Goal: Information Seeking & Learning: Check status

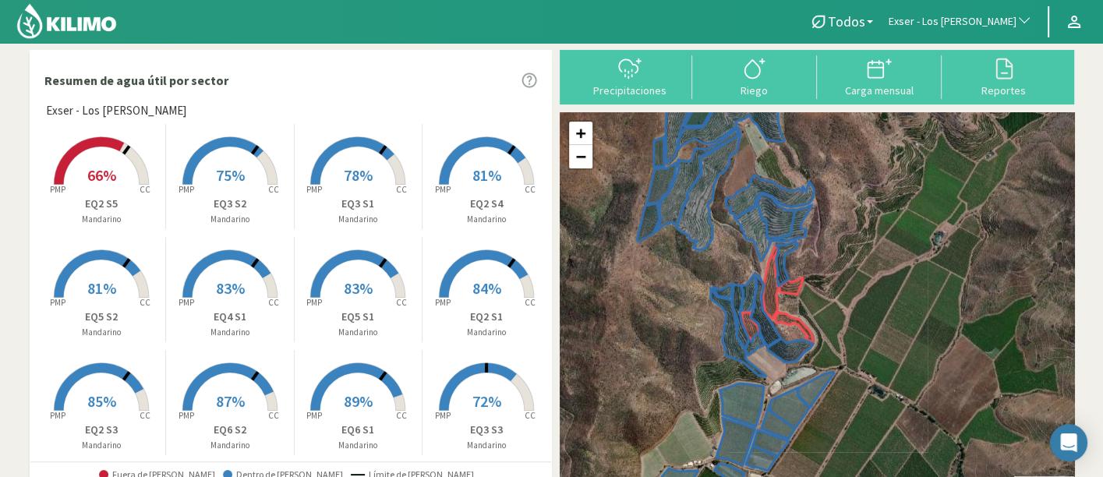
click at [87, 183] on span "66%" at bounding box center [101, 174] width 29 height 19
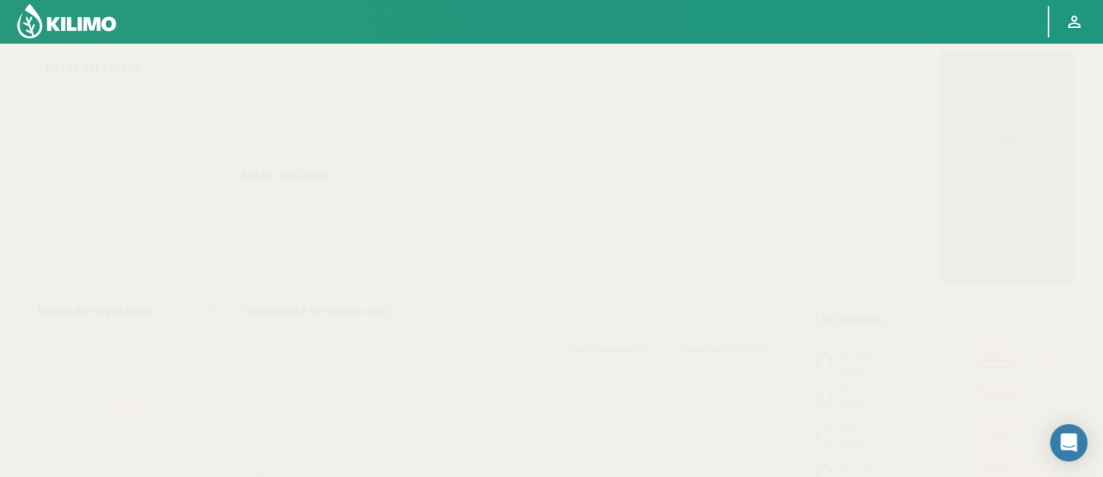
select select "88: Object"
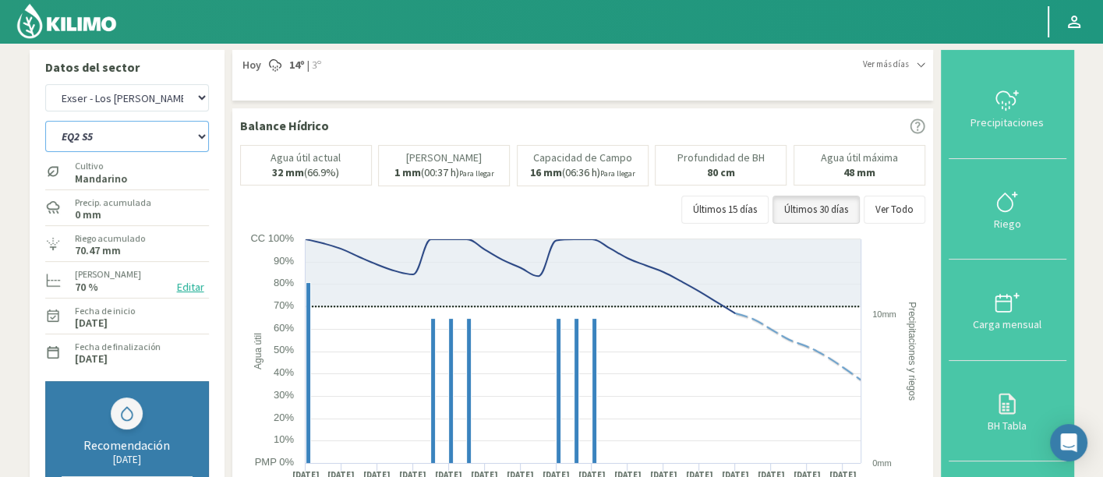
click at [137, 148] on select "EQ1A S3 EQ1A S4 EQ1A S5 EQ1B S1 EQ1B S2 EQ1B S3 EQ1B S4 EQ1B S5 EQ2 S1 EQ2 S3 E…" at bounding box center [127, 136] width 164 height 31
click at [45, 121] on select "EQ1A S3 EQ1A S4 EQ1A S5 EQ1B S1 EQ1B S2 EQ1B S3 EQ1B S4 EQ1B S5 EQ2 S1 EQ2 S3 E…" at bounding box center [127, 136] width 164 height 31
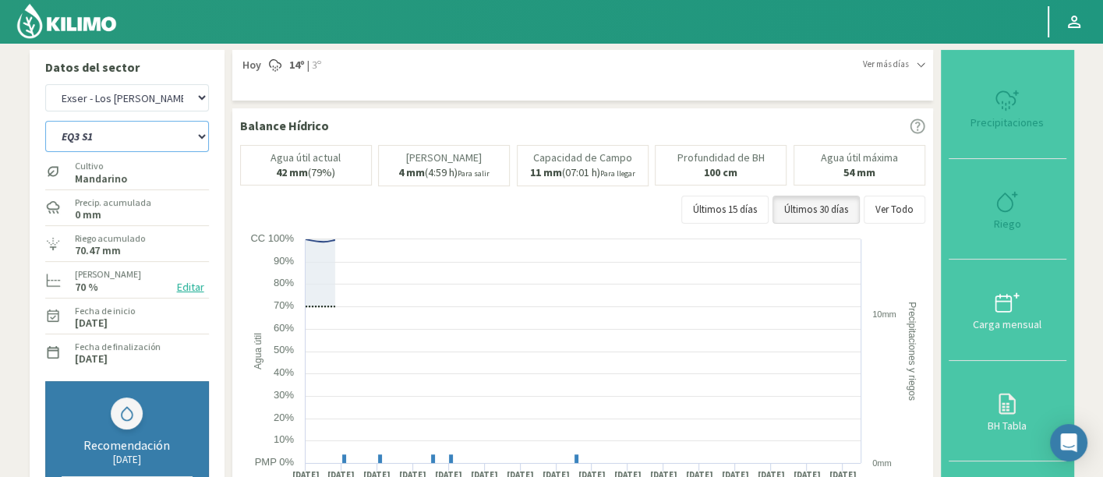
select select "11: Object"
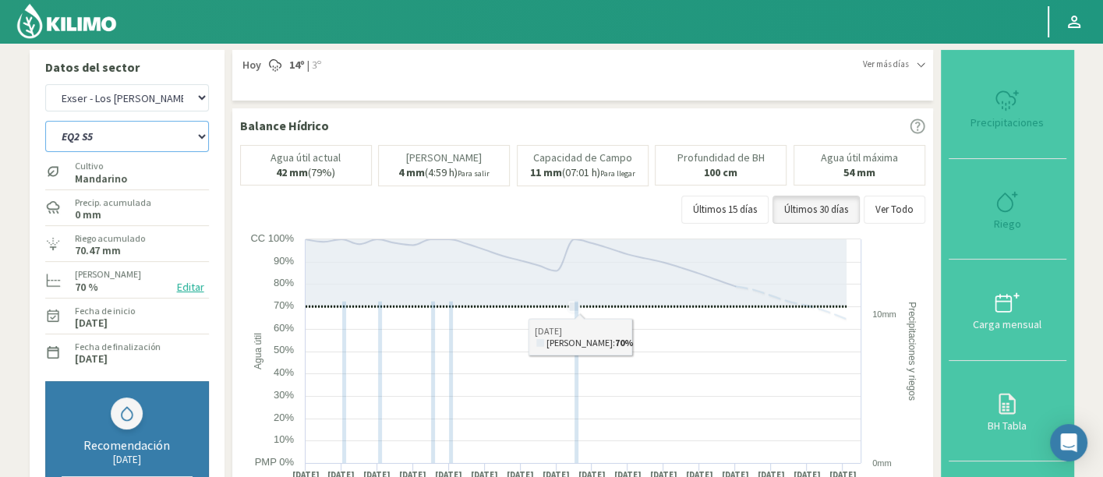
select select "369: Object"
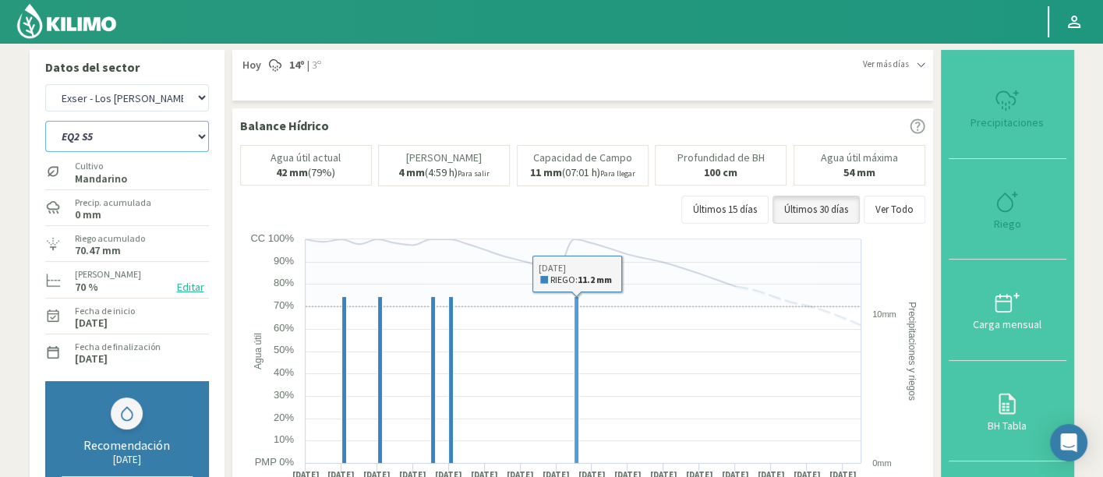
select select "35: Object"
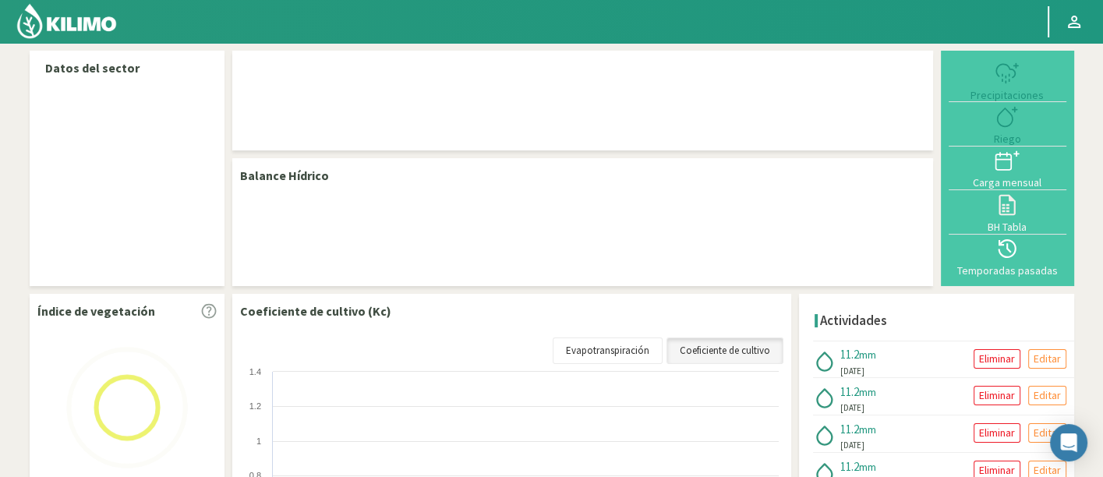
select select "88: Object"
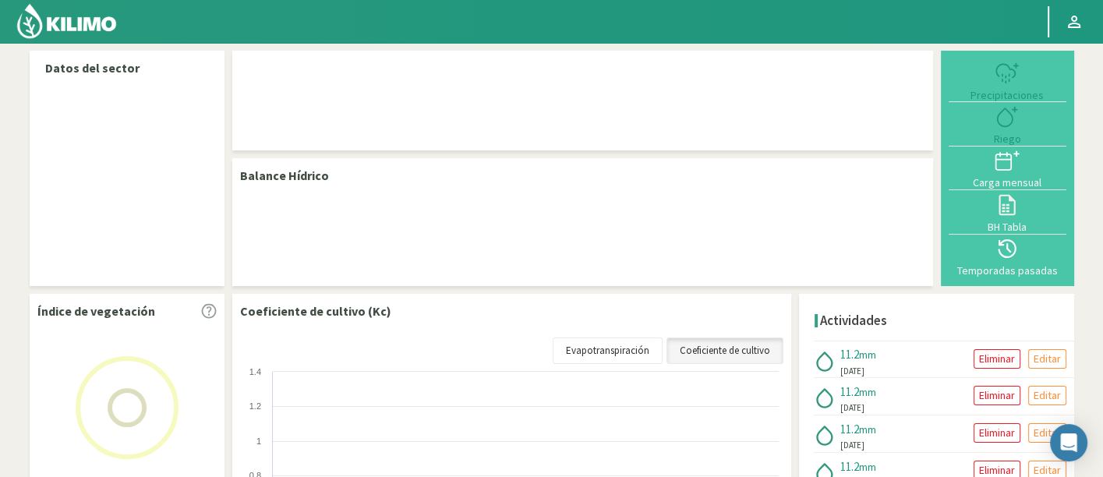
select select "12: Object"
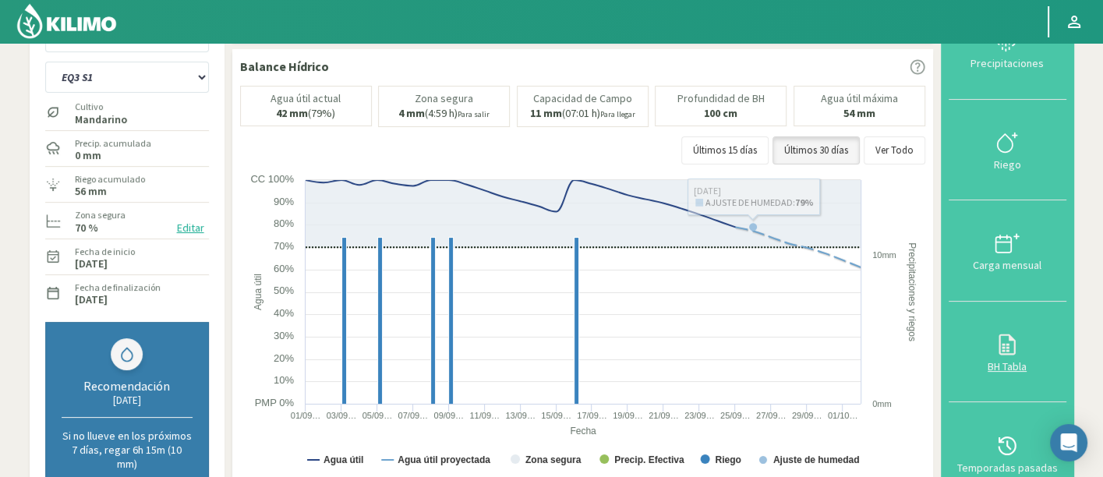
scroll to position [86, 0]
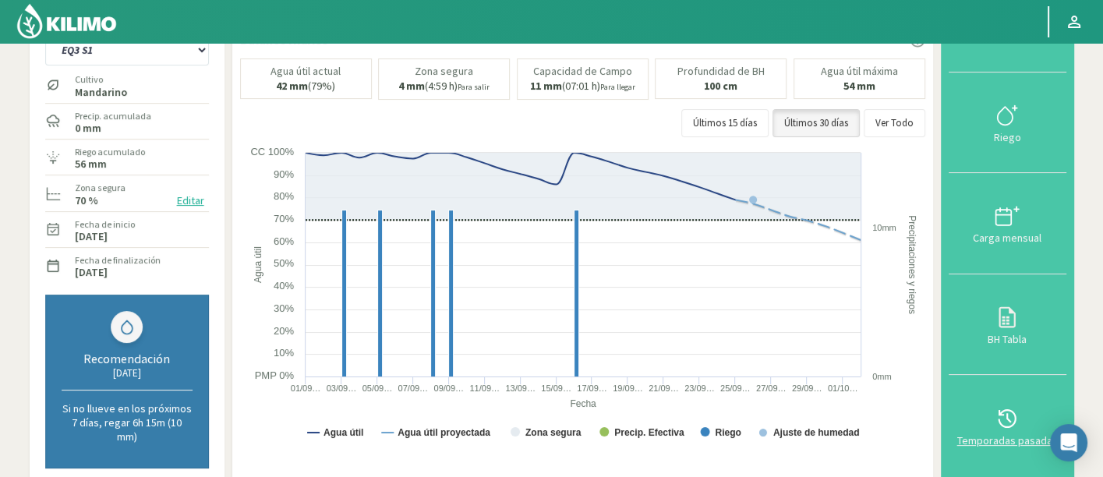
click at [1008, 409] on icon at bounding box center [1006, 418] width 18 height 19
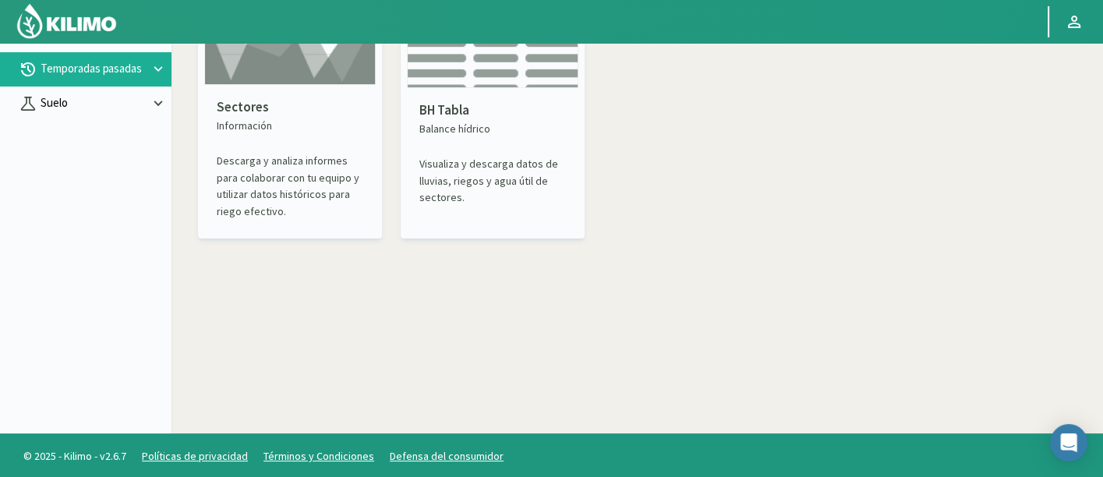
click at [48, 108] on p "Suelo" at bounding box center [93, 103] width 112 height 18
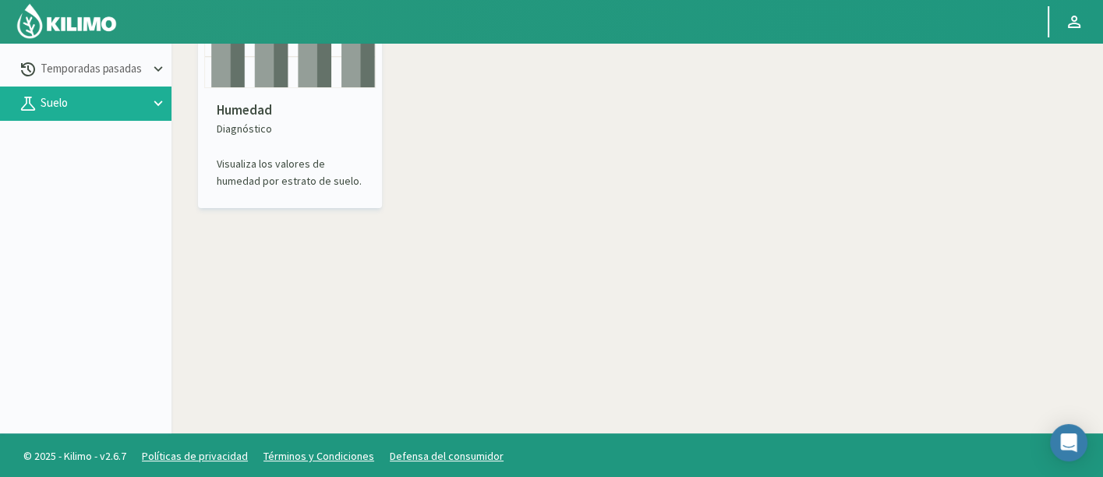
click at [348, 143] on div "Humedad Diagnóstico Visualiza los valores de humedad por estrato de suelo." at bounding box center [289, 145] width 171 height 114
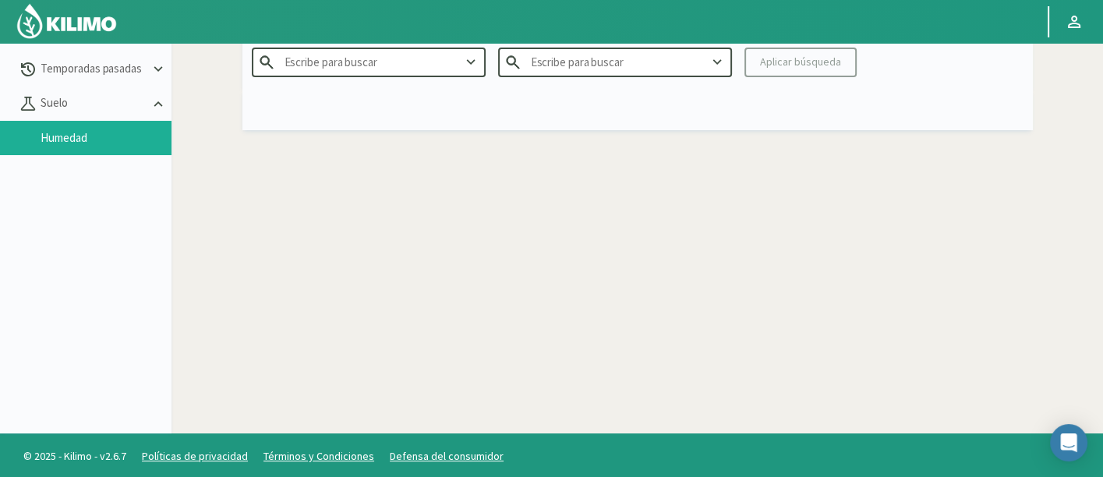
type input "Agr. Huertos de [GEOGRAPHIC_DATA]"
type input "2025"
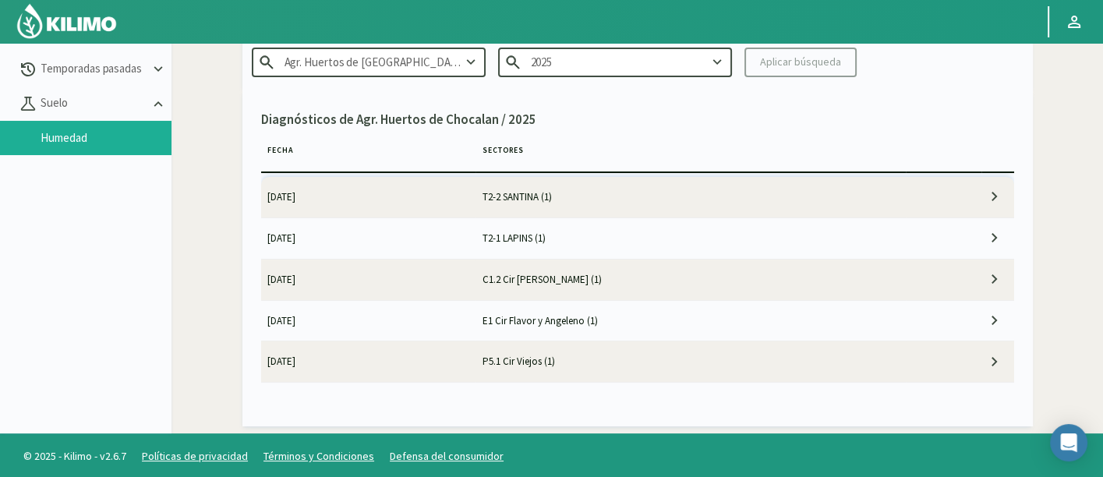
click at [444, 62] on input "Agr. Huertos de [GEOGRAPHIC_DATA]" at bounding box center [369, 62] width 234 height 29
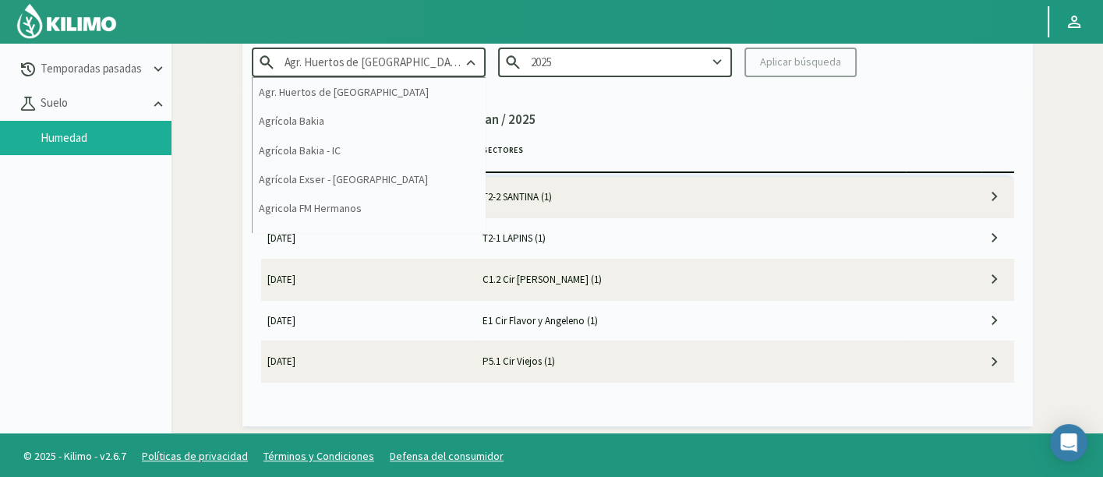
click at [444, 62] on input "Agr. Huertos de [GEOGRAPHIC_DATA]" at bounding box center [369, 62] width 234 height 29
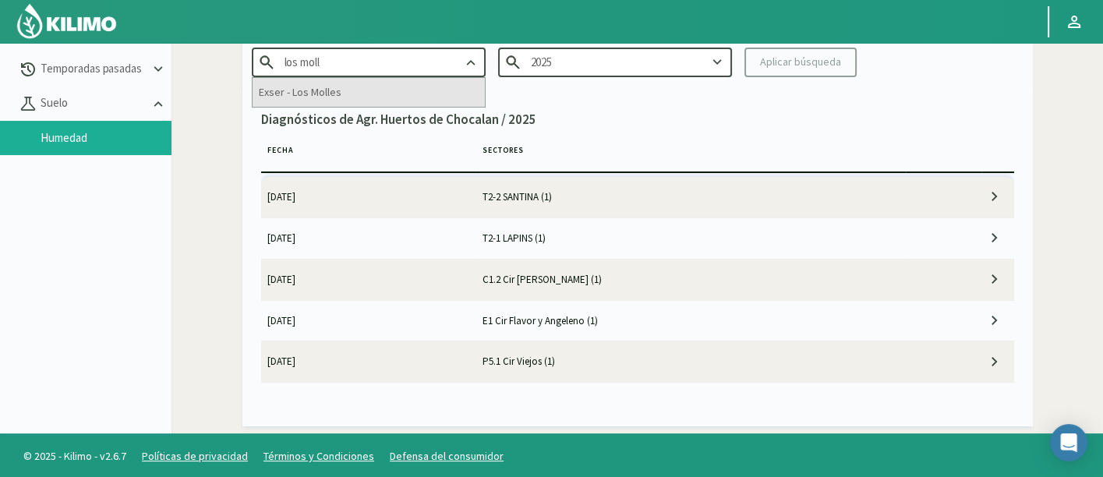
click at [421, 95] on div "Exser - Los Molles" at bounding box center [368, 92] width 232 height 29
type input "Exser - Los Molles"
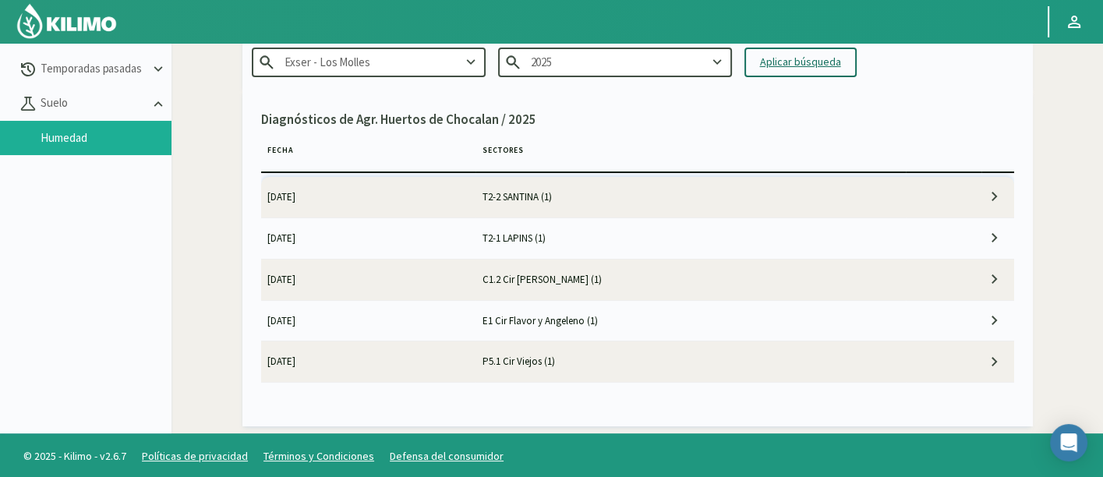
click at [824, 65] on div "Aplicar búsqueda" at bounding box center [800, 62] width 81 height 16
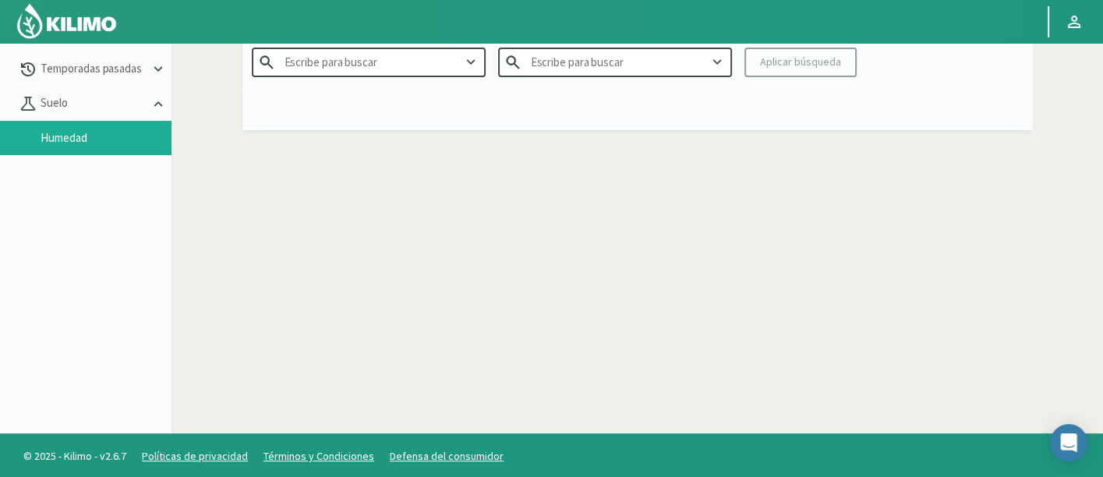
type input "Exser - Los Molles"
type input "2025"
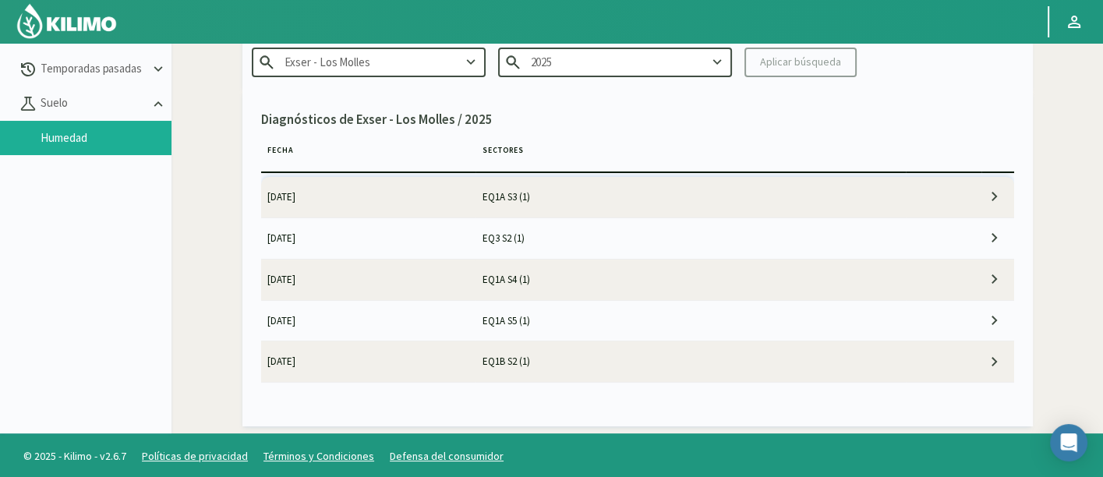
click at [447, 184] on td "[DATE]" at bounding box center [368, 197] width 215 height 41
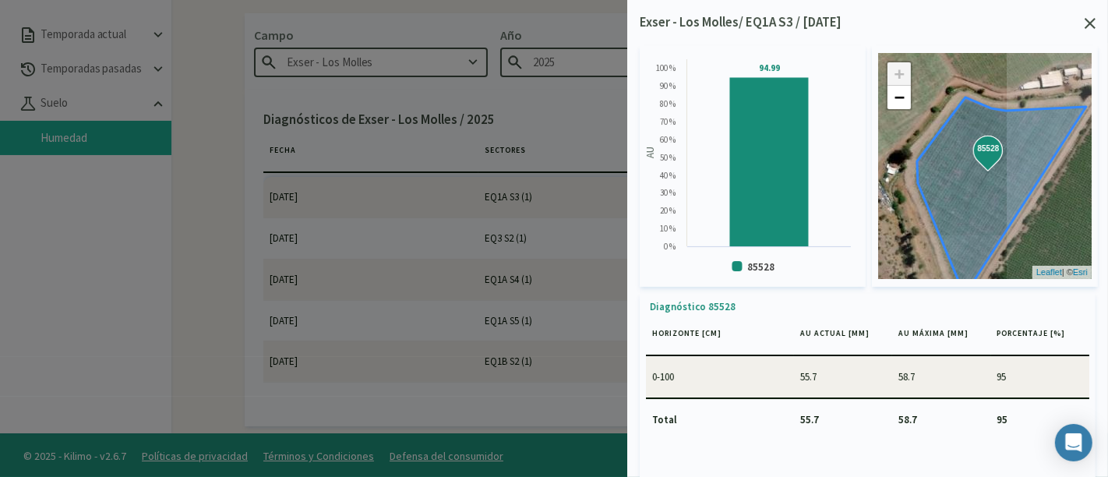
click at [1089, 13] on div "Exser - Los Molles/ EQ1A S3 / [DATE]" at bounding box center [868, 22] width 456 height 20
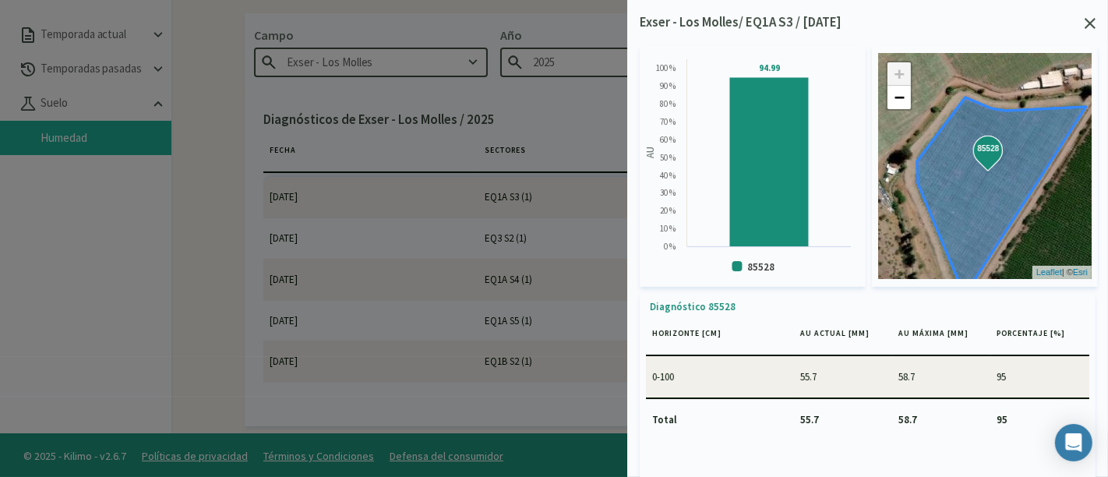
click at [1097, 18] on div "Exser - Los Molles/ EQ1A S3 / [DATE] Created with Highcharts 9.2.2 AU 94.99 ​ 9…" at bounding box center [867, 238] width 481 height 477
click at [1092, 19] on icon at bounding box center [1090, 23] width 11 height 11
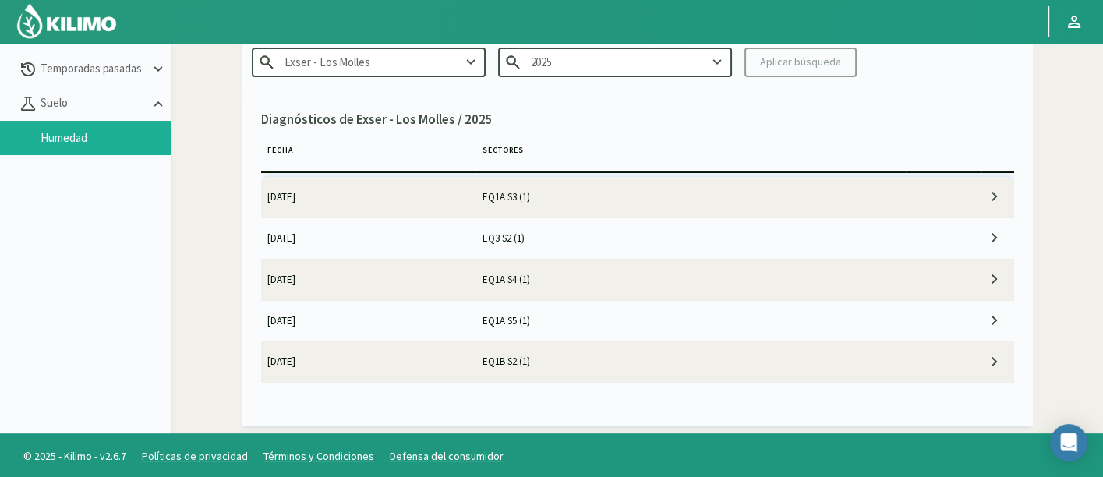
click at [814, 241] on td "EQ3 S2 (1)" at bounding box center [690, 237] width 430 height 41
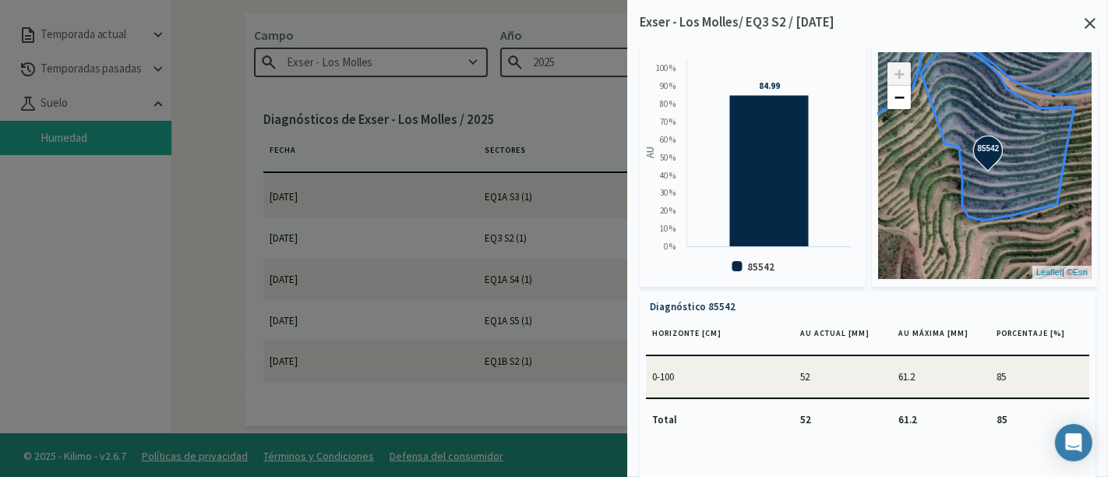
click at [1088, 21] on icon at bounding box center [1090, 23] width 11 height 11
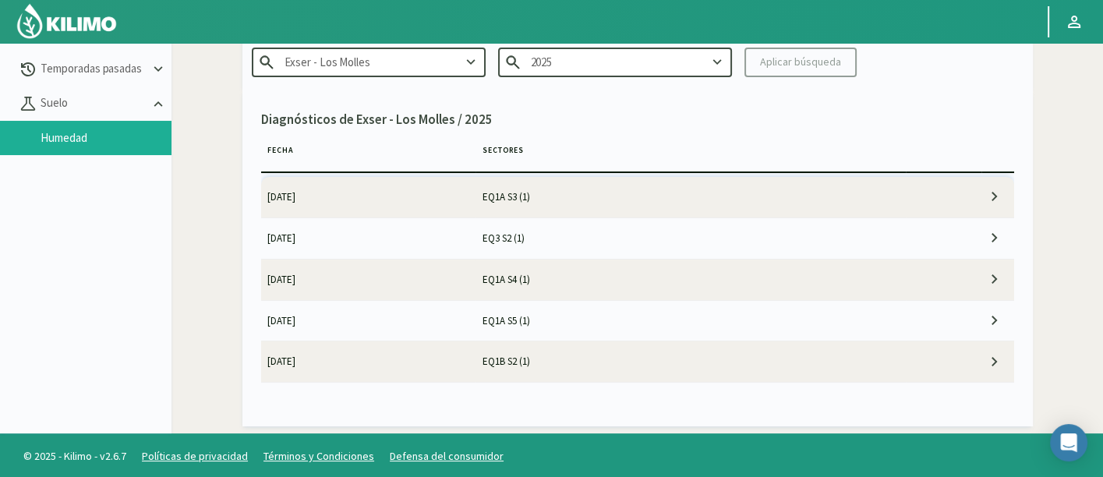
click at [614, 277] on td "EQ1A S4 (1)" at bounding box center [690, 279] width 430 height 41
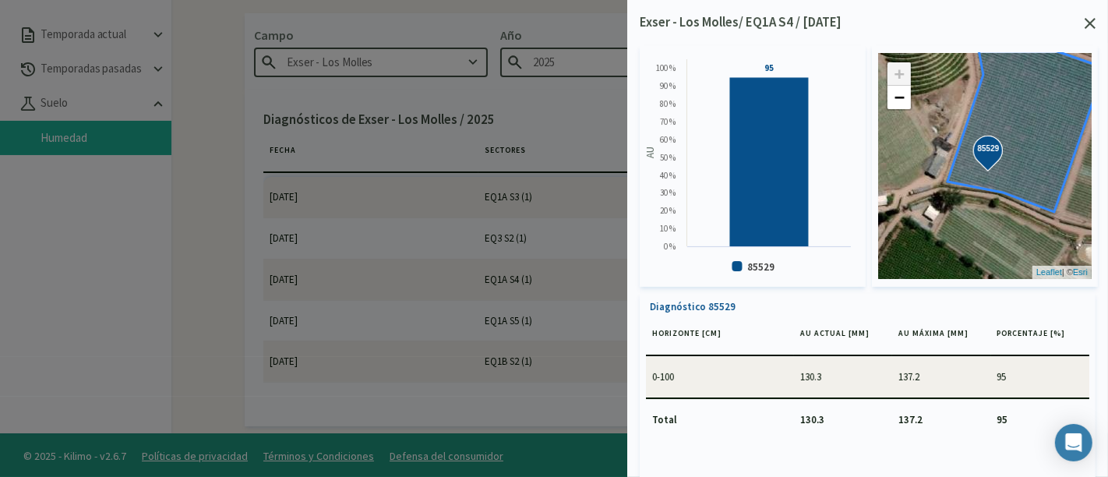
click at [1092, 22] on icon at bounding box center [1090, 23] width 11 height 11
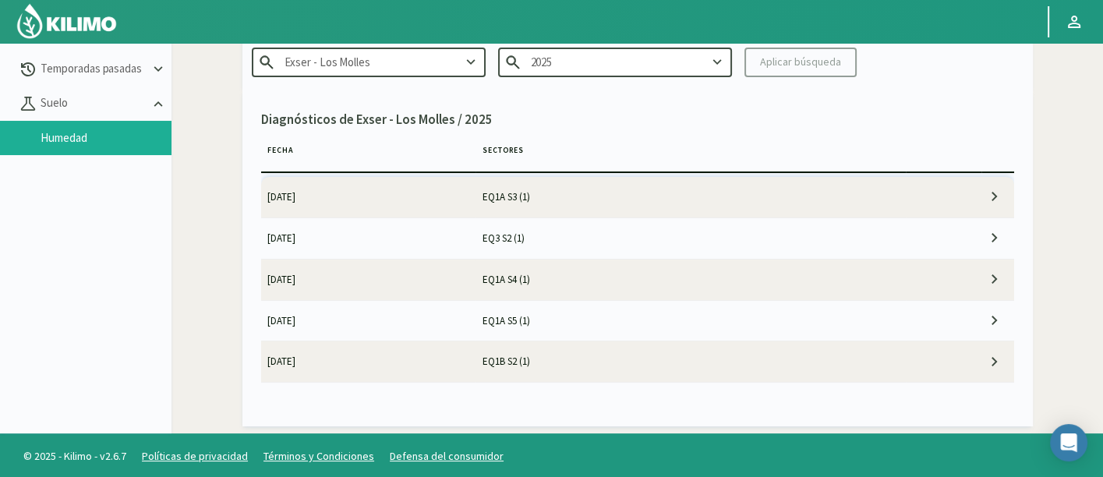
click at [635, 305] on td "EQ1A S5 (1)" at bounding box center [690, 320] width 430 height 41
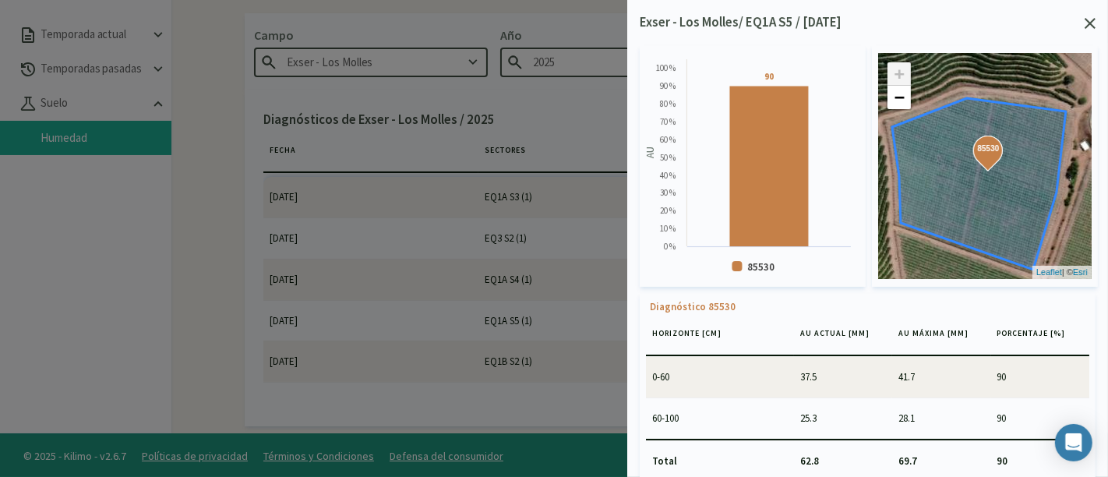
click at [1089, 21] on icon at bounding box center [1090, 23] width 11 height 11
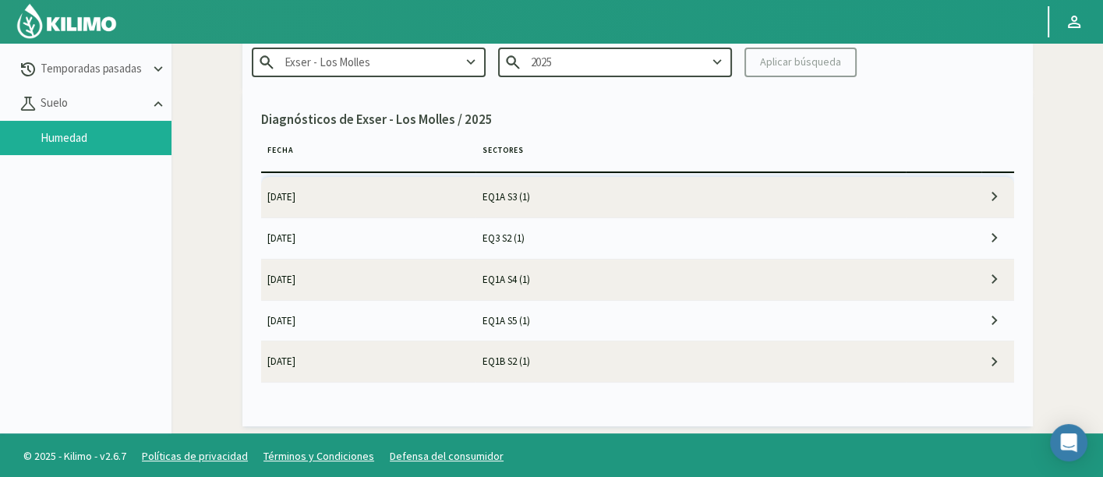
click at [753, 355] on td "EQ1B S2 (1)" at bounding box center [690, 361] width 430 height 41
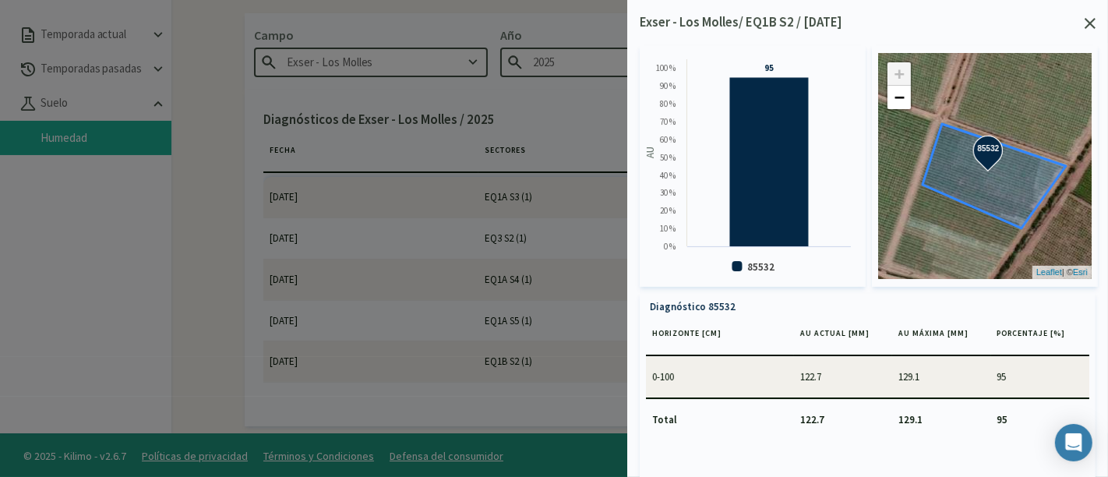
click at [1092, 24] on icon at bounding box center [1090, 23] width 11 height 11
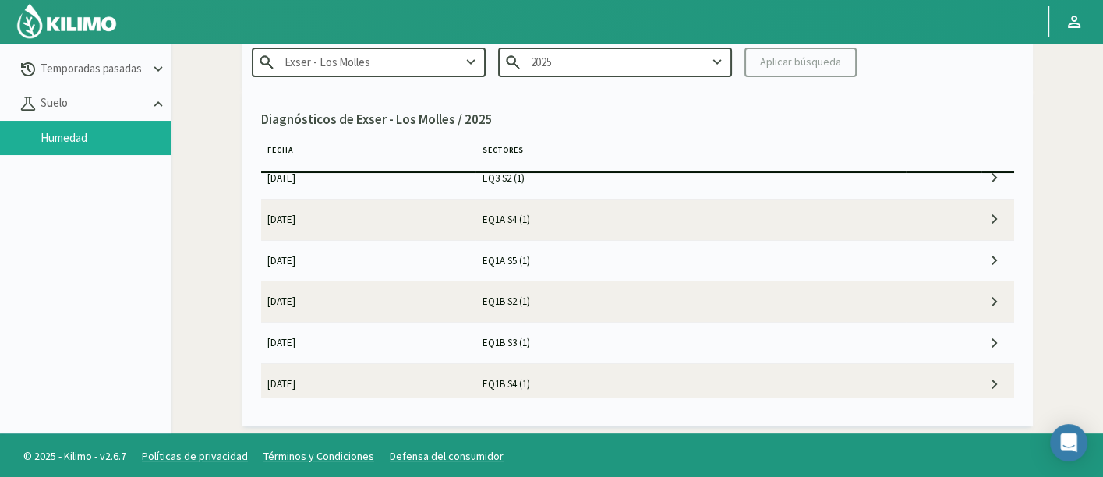
scroll to position [86, 0]
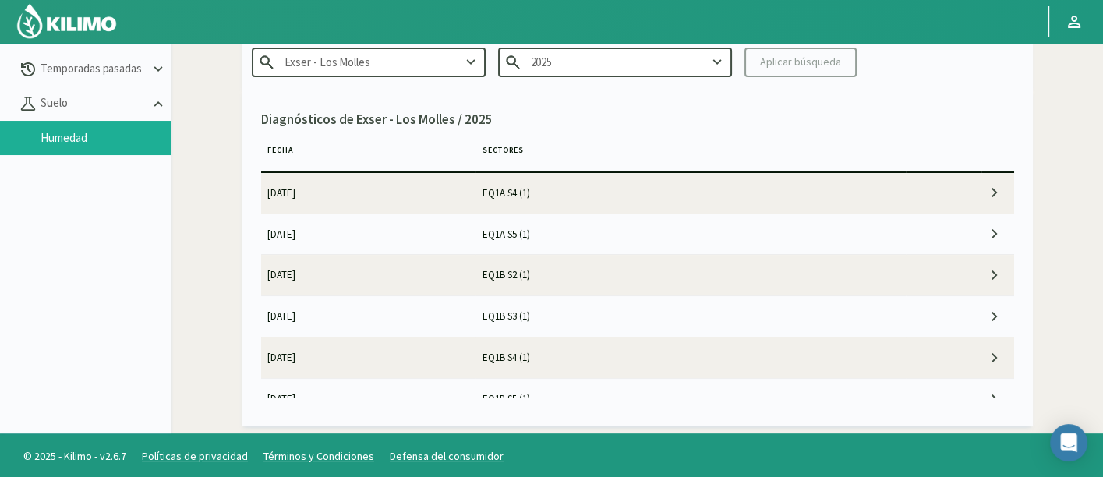
click at [559, 321] on td "EQ1B S3 (1)" at bounding box center [690, 316] width 430 height 41
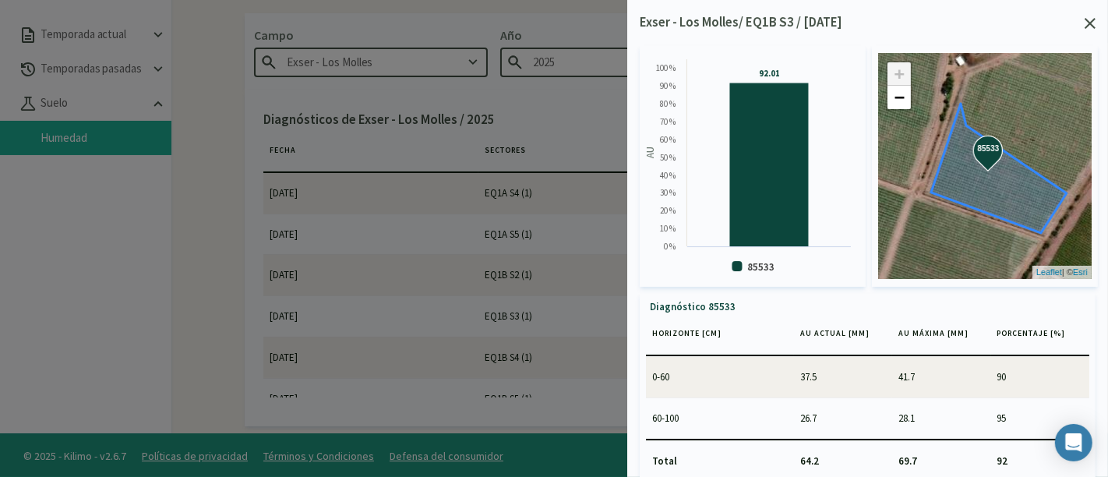
click at [1085, 25] on icon at bounding box center [1090, 23] width 11 height 11
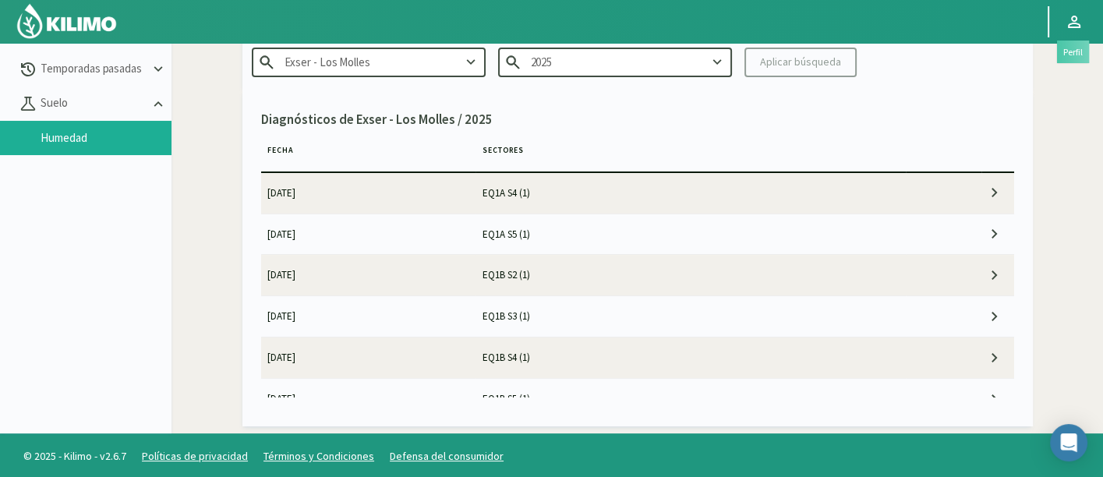
click at [1089, 24] on link at bounding box center [1074, 22] width 34 height 30
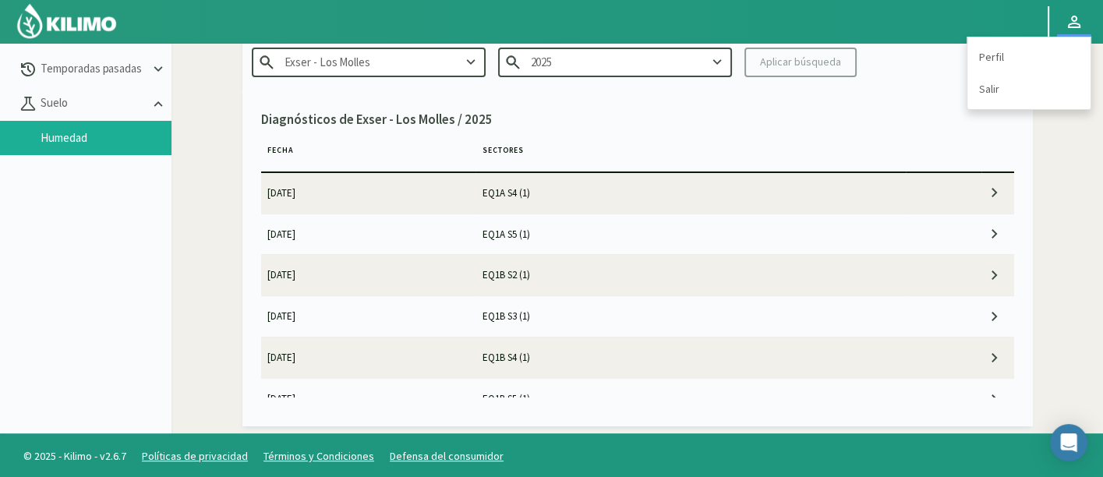
click at [715, 332] on td "EQ1B S3 (1)" at bounding box center [690, 316] width 430 height 41
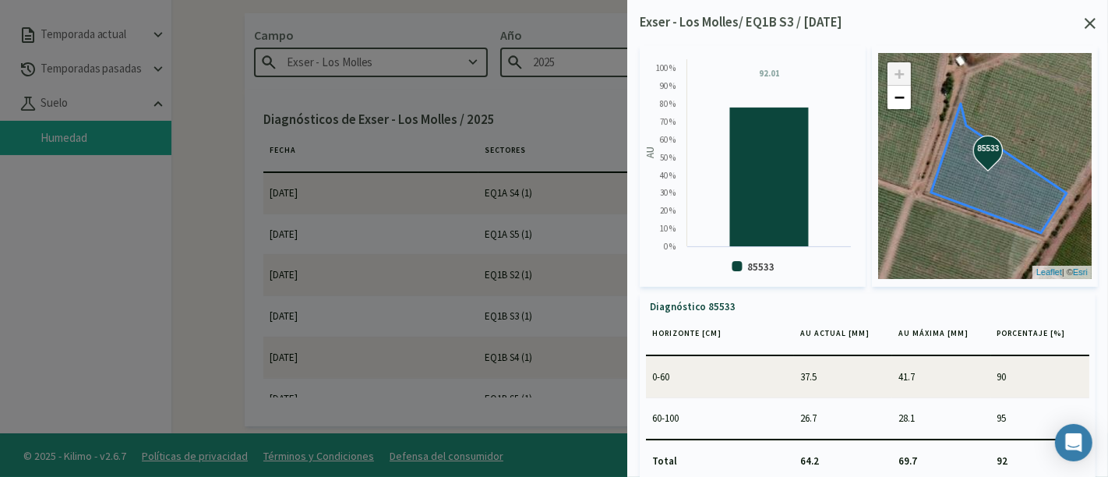
click at [1096, 19] on div "Exser - Los Molles/ EQ1B S3 / [DATE] Created with Highcharts 9.2.2 AU 92.01 ​ 9…" at bounding box center [867, 238] width 481 height 477
click at [1090, 19] on icon at bounding box center [1090, 23] width 11 height 11
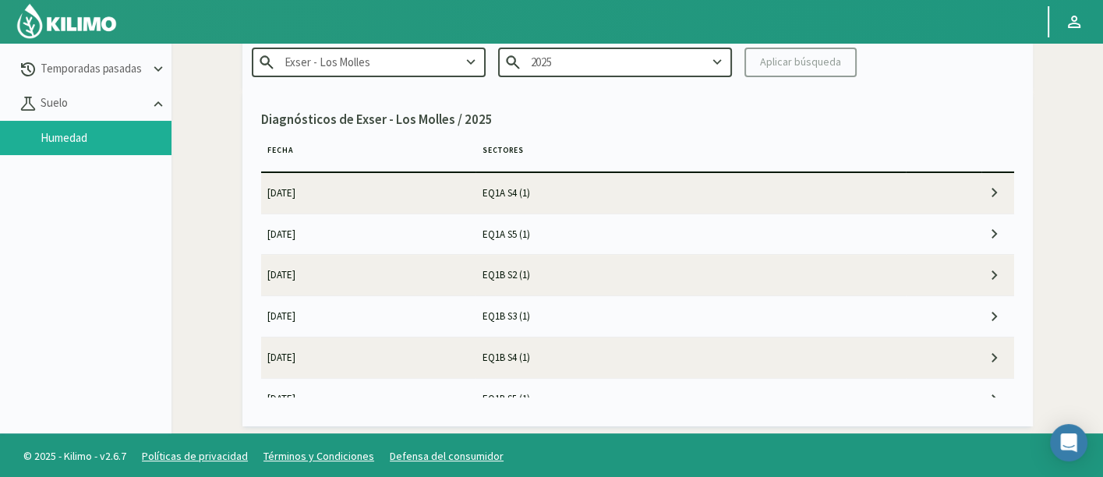
click at [574, 359] on td "EQ1B S4 (1)" at bounding box center [690, 357] width 430 height 41
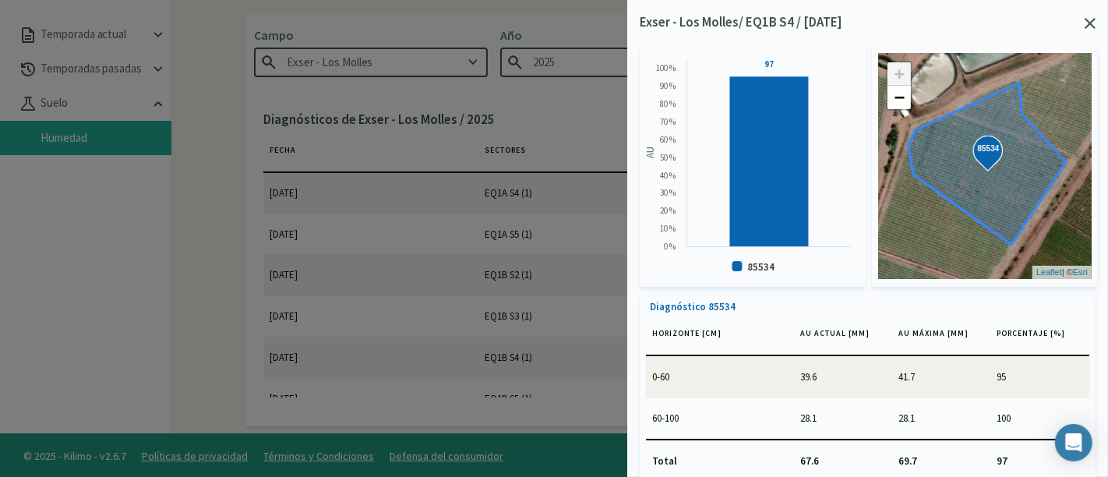
click at [1087, 25] on icon at bounding box center [1090, 23] width 11 height 11
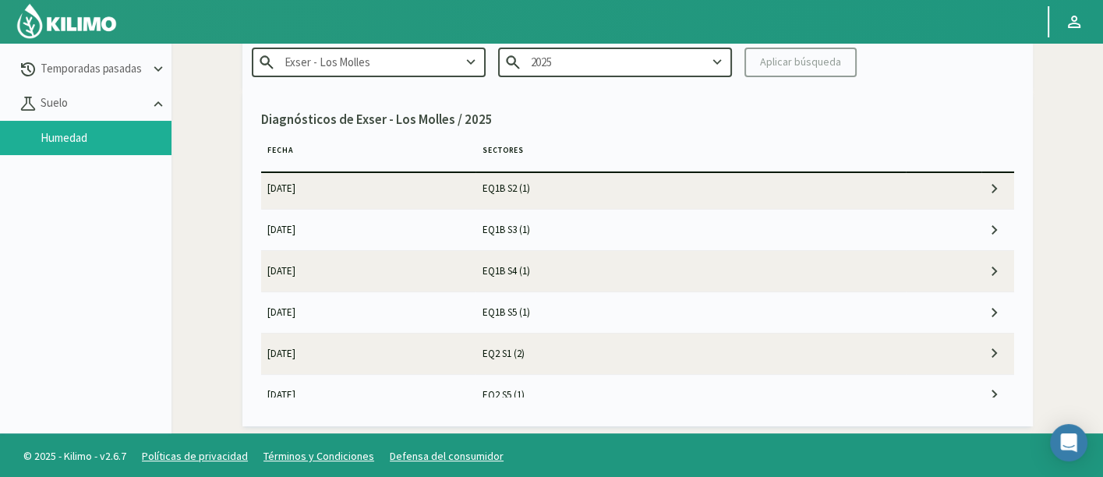
scroll to position [259, 0]
click at [531, 225] on td "EQ1B S5 (1)" at bounding box center [690, 226] width 430 height 41
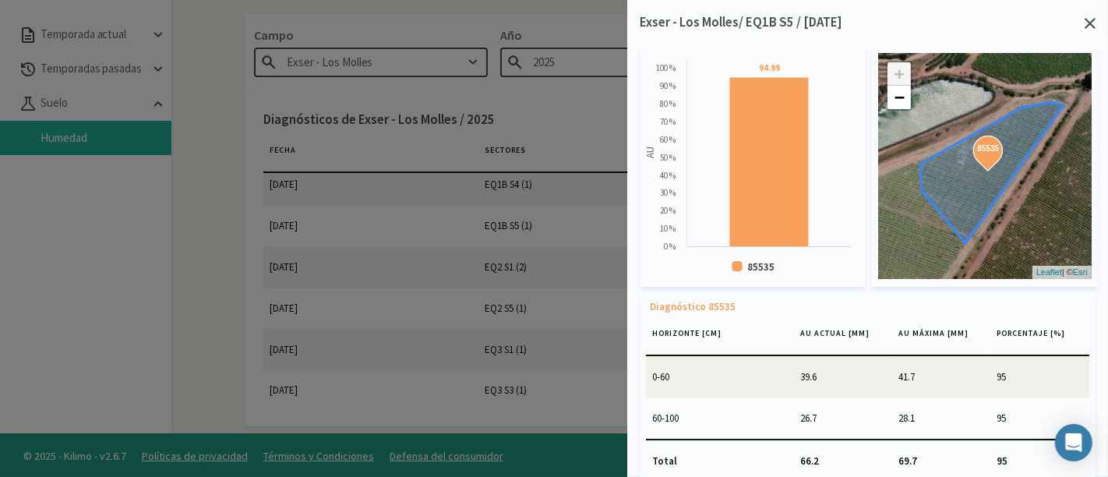
click at [1091, 23] on icon at bounding box center [1090, 23] width 11 height 11
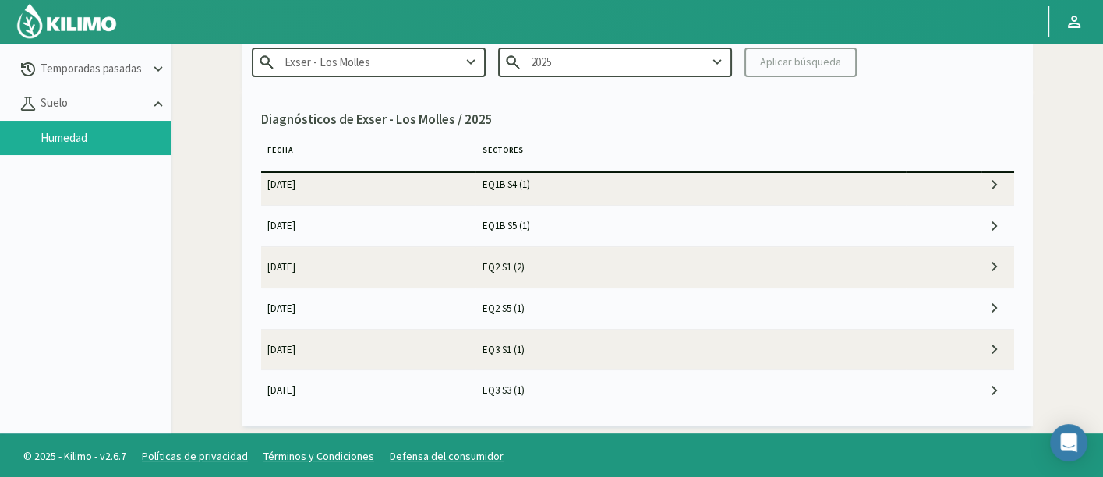
click at [602, 230] on td "EQ1B S5 (1)" at bounding box center [690, 226] width 430 height 41
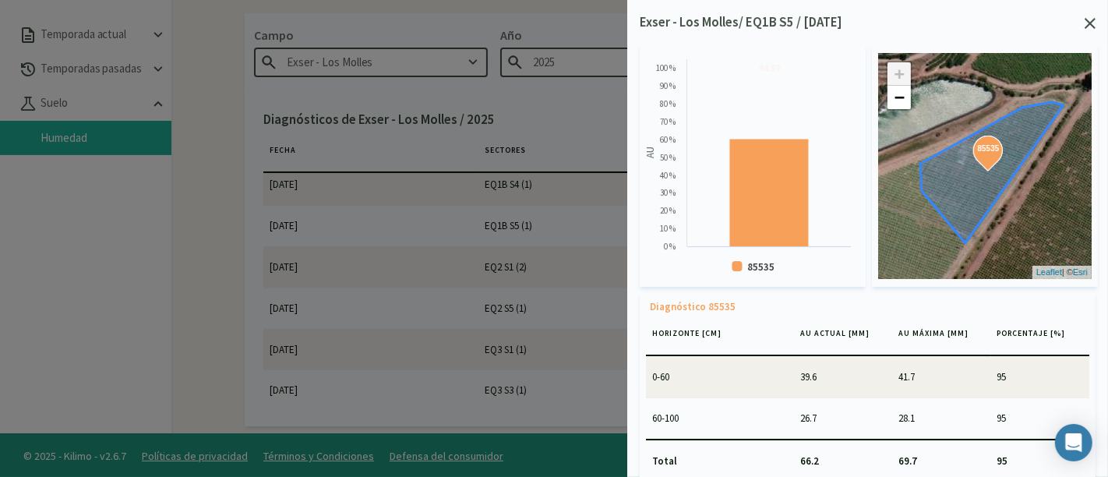
click at [1088, 23] on icon at bounding box center [1090, 23] width 11 height 11
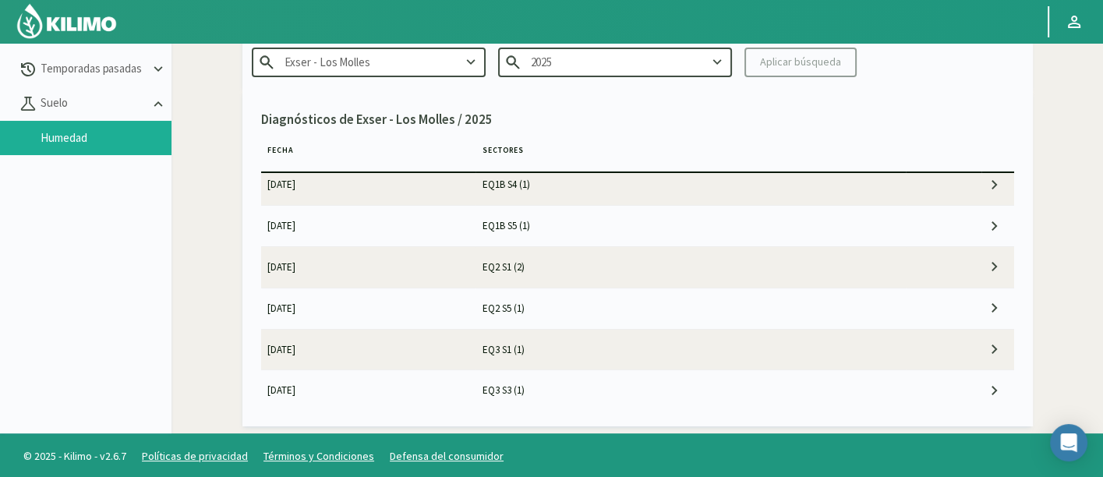
click at [585, 270] on td "EQ2 S1 (2)" at bounding box center [690, 266] width 430 height 41
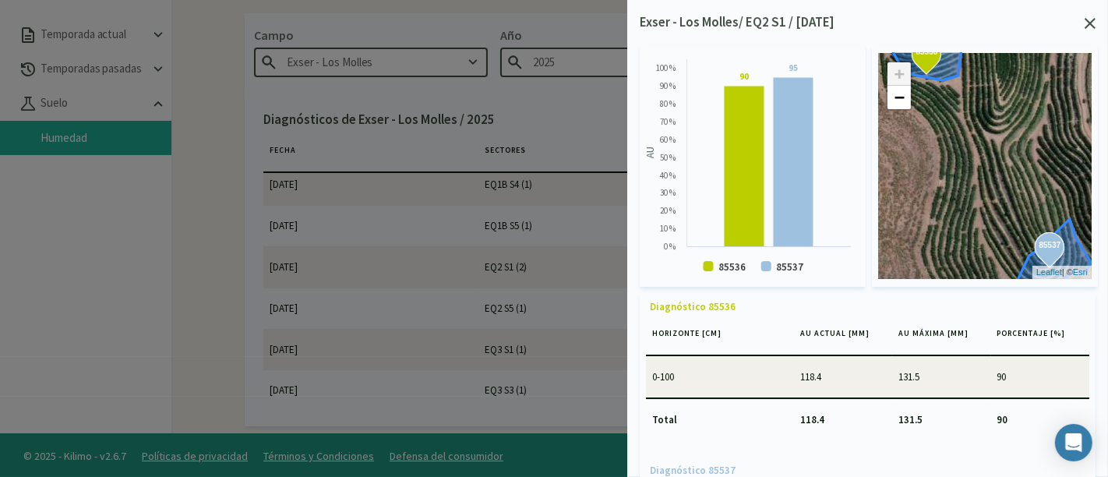
drag, startPoint x: 1092, startPoint y: 29, endPoint x: 983, endPoint y: 154, distance: 165.7
click at [983, 154] on div "Exser - Los Molles/ EQ2 S1 / [DATE] Created with Highcharts 9.2.2 AU 90 ​ 90 95…" at bounding box center [867, 238] width 481 height 477
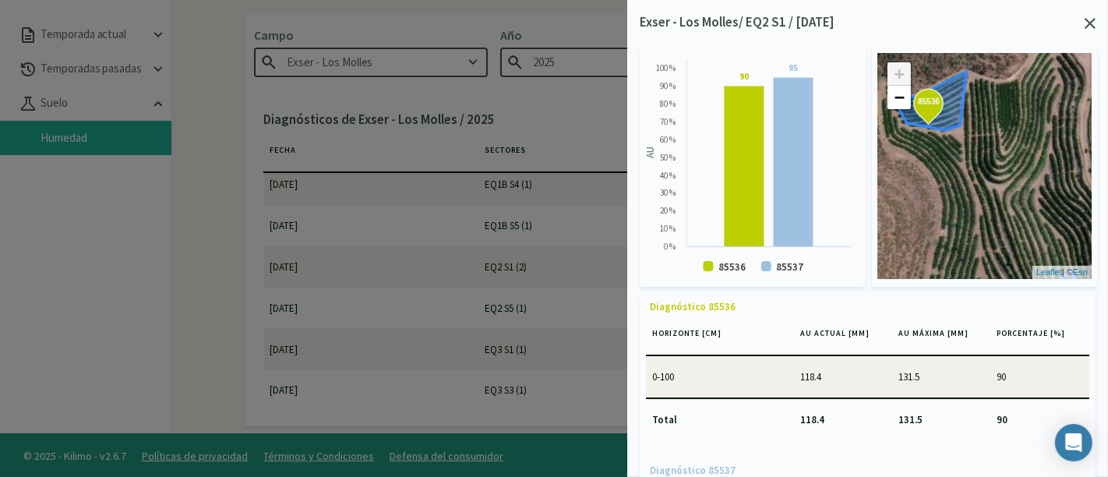
click at [944, 121] on icon at bounding box center [1007, 201] width 233 height 259
click at [1089, 28] on icon at bounding box center [1090, 23] width 11 height 11
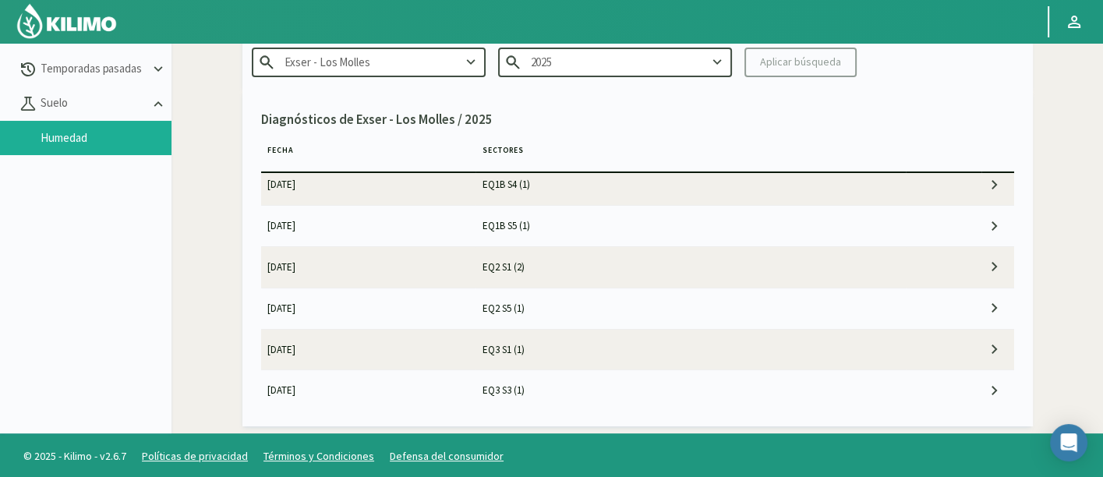
click at [561, 264] on td "EQ2 S1 (2)" at bounding box center [690, 266] width 430 height 41
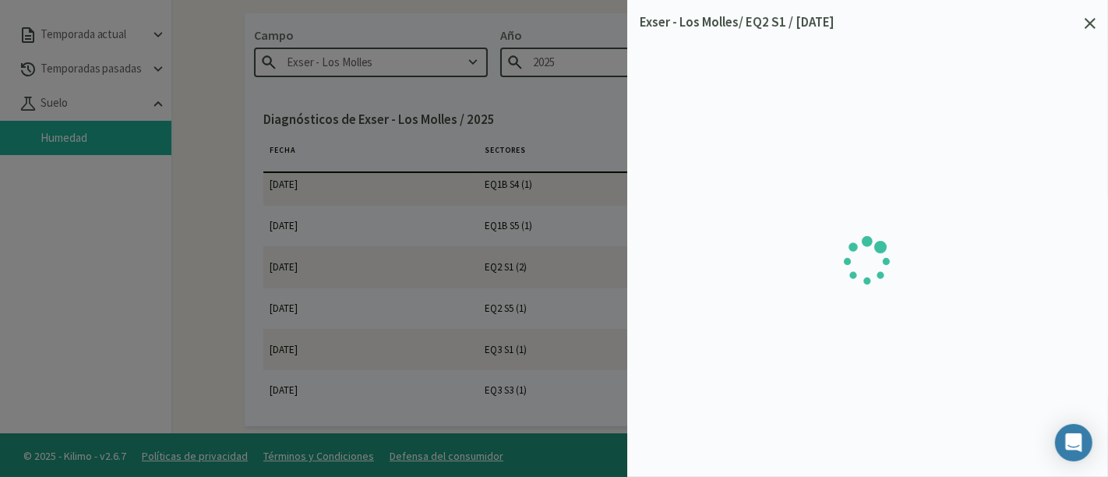
click at [1097, 20] on div "Exser - Los Molles/ EQ2 S1 / [DATE]" at bounding box center [867, 238] width 481 height 477
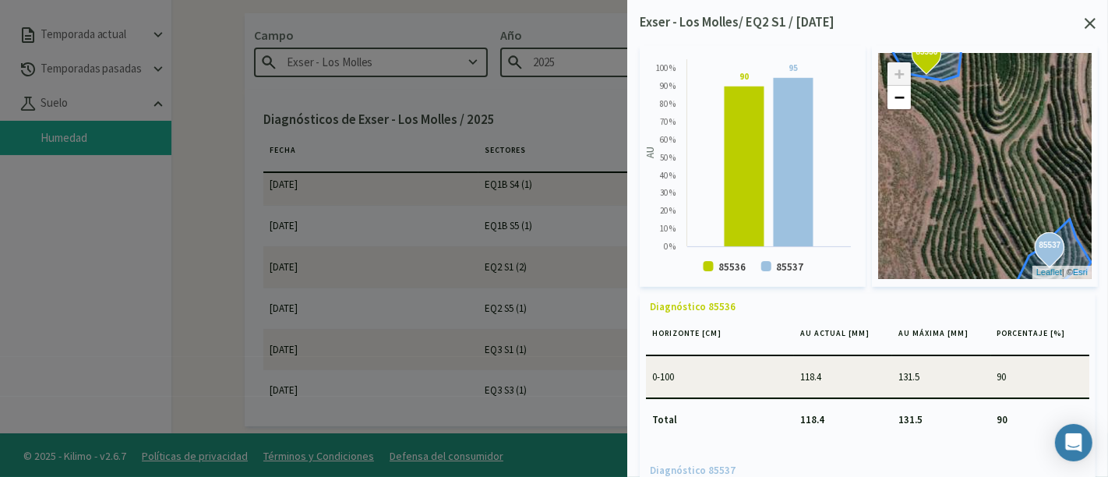
click at [1089, 21] on icon at bounding box center [1090, 23] width 11 height 11
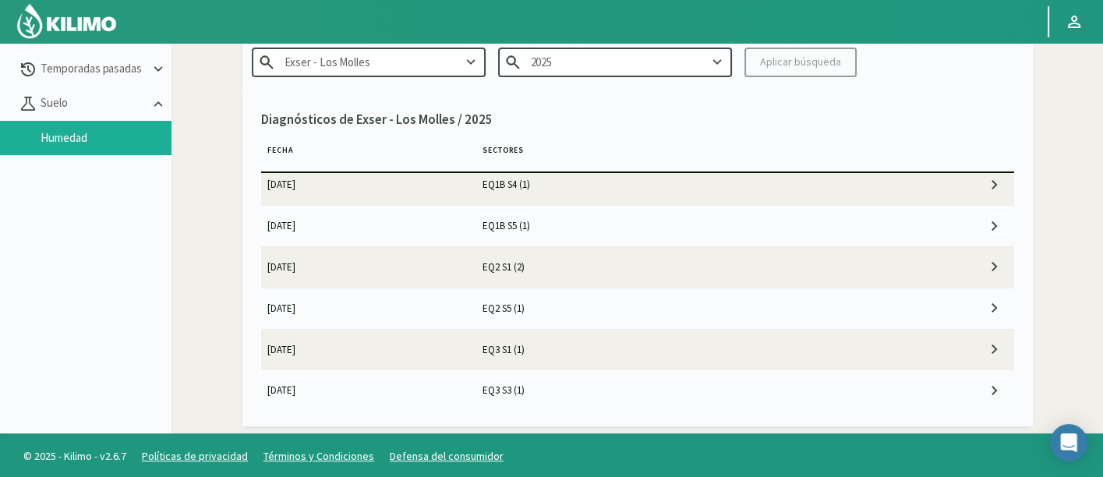
click at [516, 316] on td "EQ2 S5 (1)" at bounding box center [690, 308] width 430 height 41
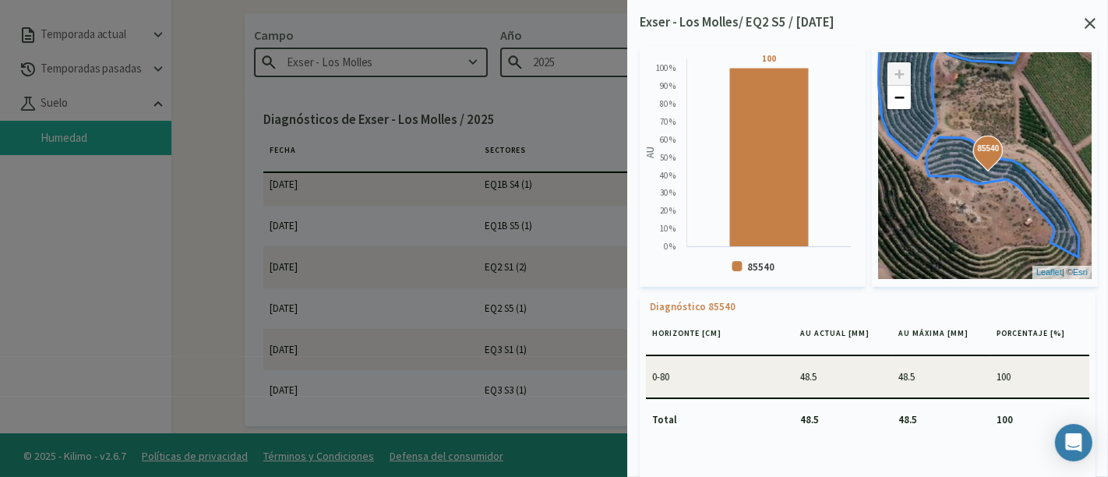
click at [1089, 25] on icon at bounding box center [1090, 23] width 11 height 11
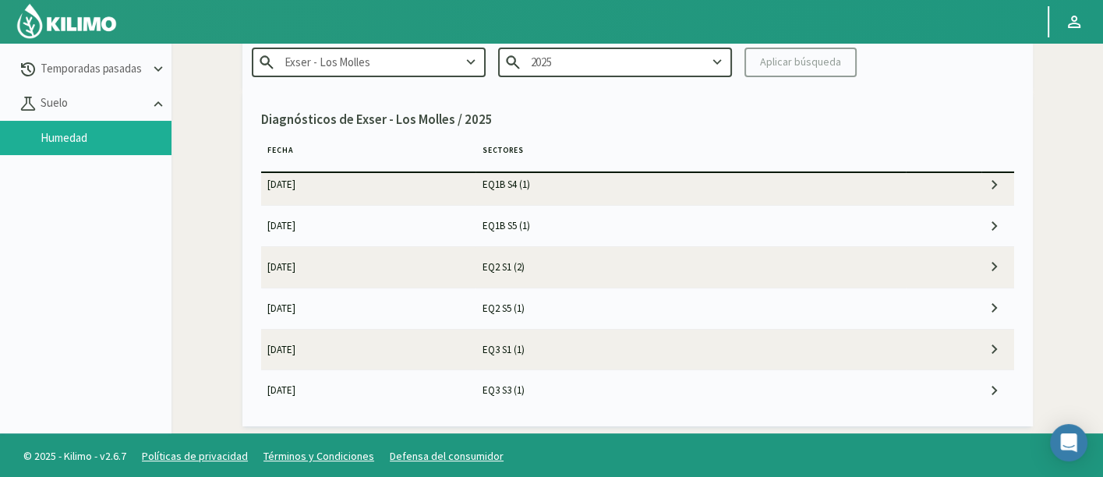
click at [630, 347] on td "EQ3 S1 (1)" at bounding box center [690, 349] width 430 height 41
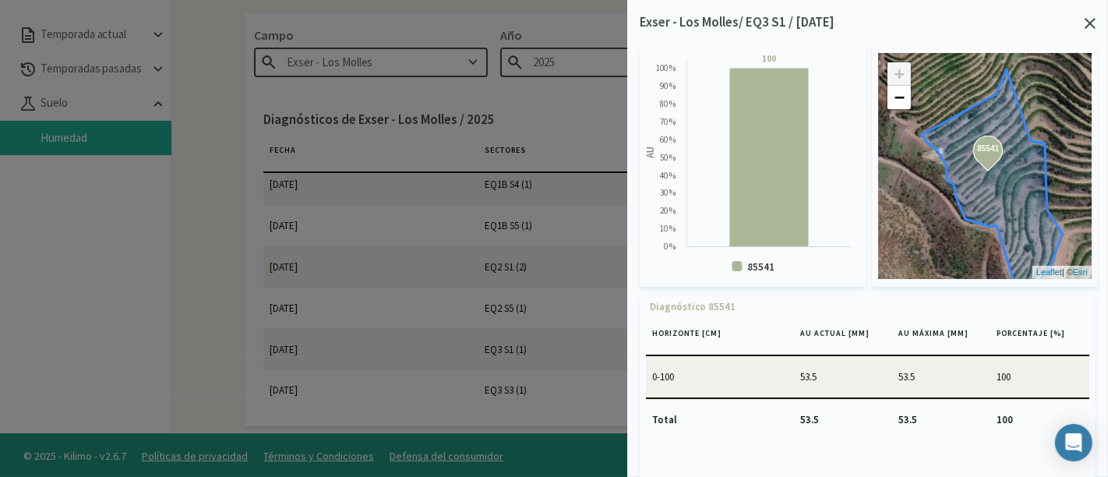
click at [1090, 23] on icon at bounding box center [1090, 23] width 11 height 11
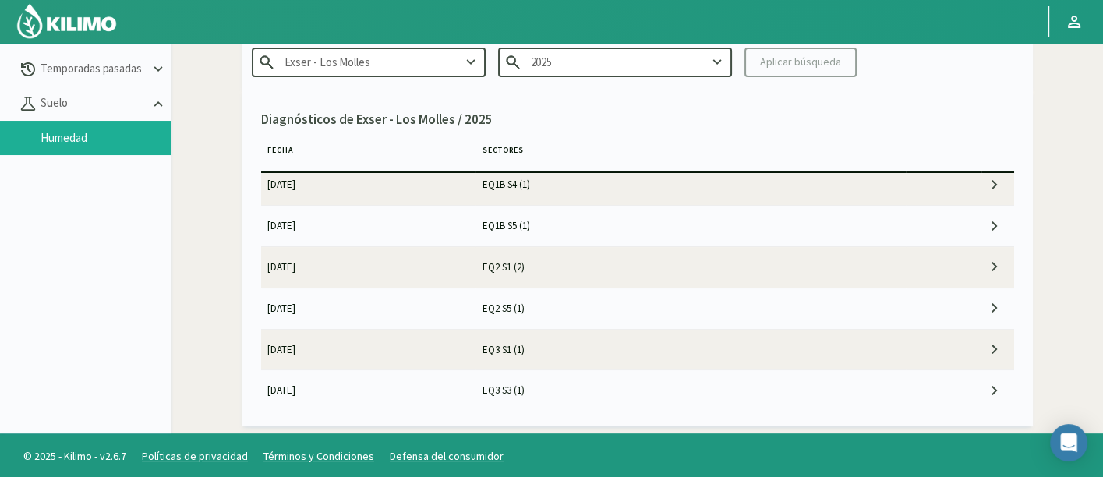
click at [630, 379] on td "EQ3 S3 (1)" at bounding box center [690, 390] width 430 height 41
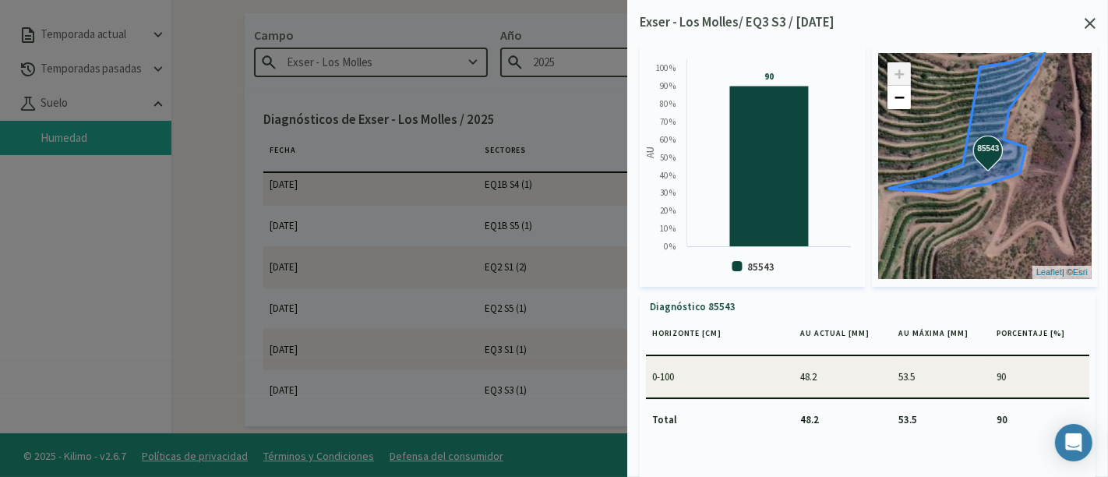
click at [1094, 26] on icon at bounding box center [1090, 23] width 11 height 11
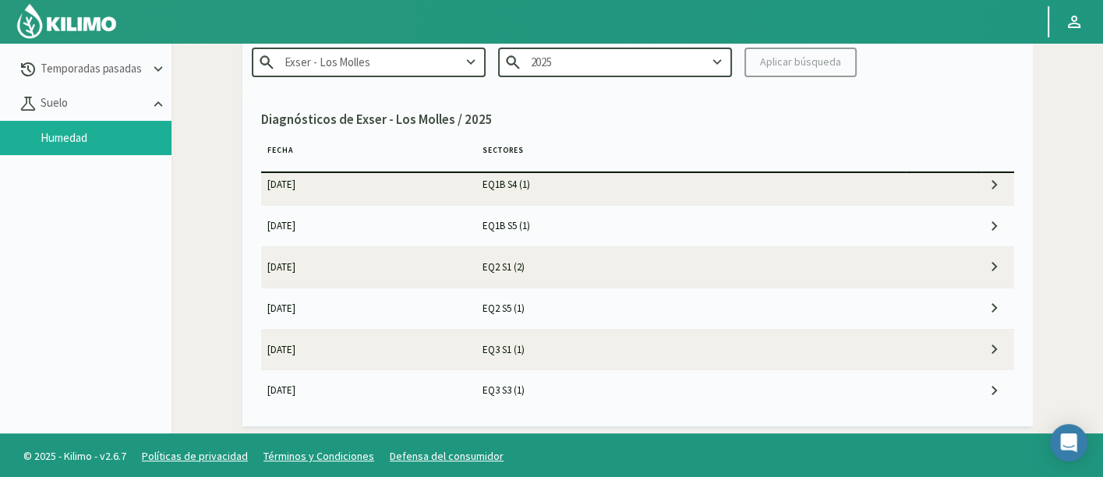
scroll to position [346, 0]
click at [530, 345] on td "EQ4 S1 (1)" at bounding box center [690, 345] width 430 height 41
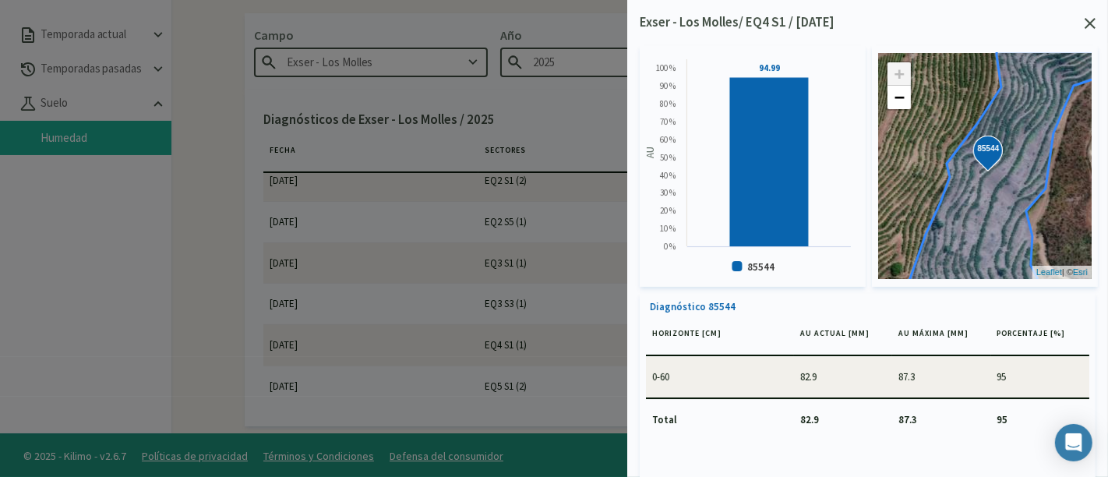
click at [1086, 26] on icon at bounding box center [1090, 23] width 11 height 11
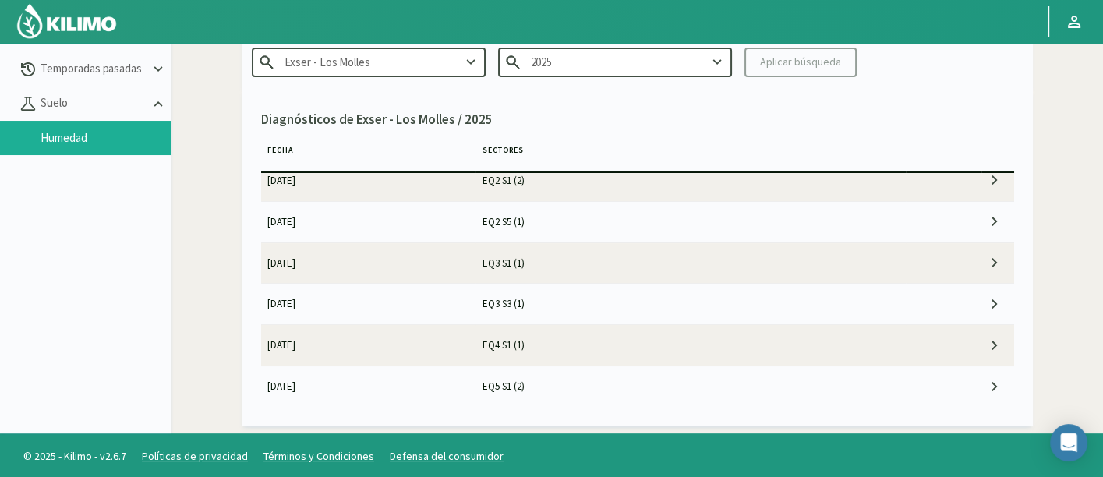
click at [639, 383] on td "EQ5 S1 (2)" at bounding box center [690, 386] width 430 height 41
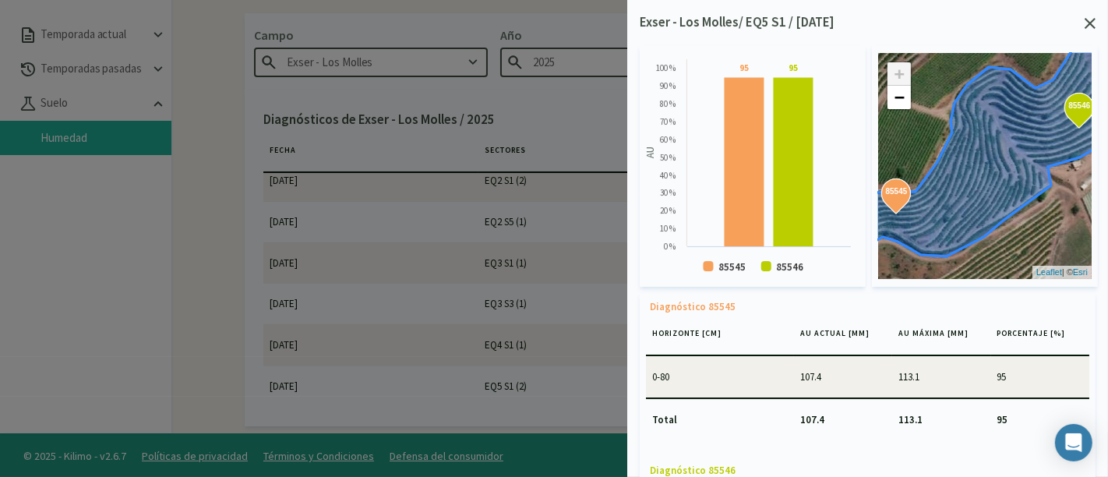
click at [1087, 27] on icon at bounding box center [1090, 23] width 11 height 11
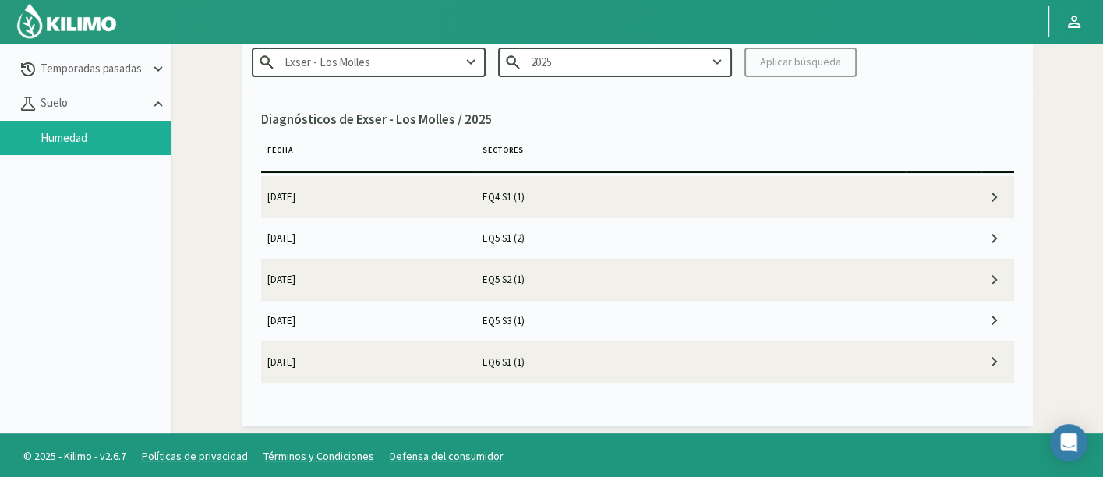
scroll to position [519, 0]
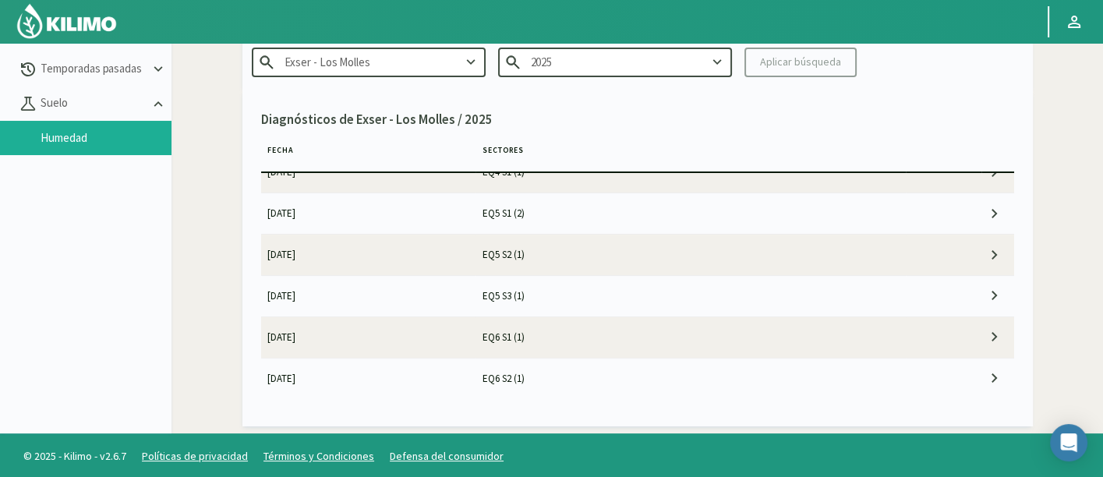
click at [651, 259] on td "EQ5 S2 (1)" at bounding box center [690, 255] width 430 height 41
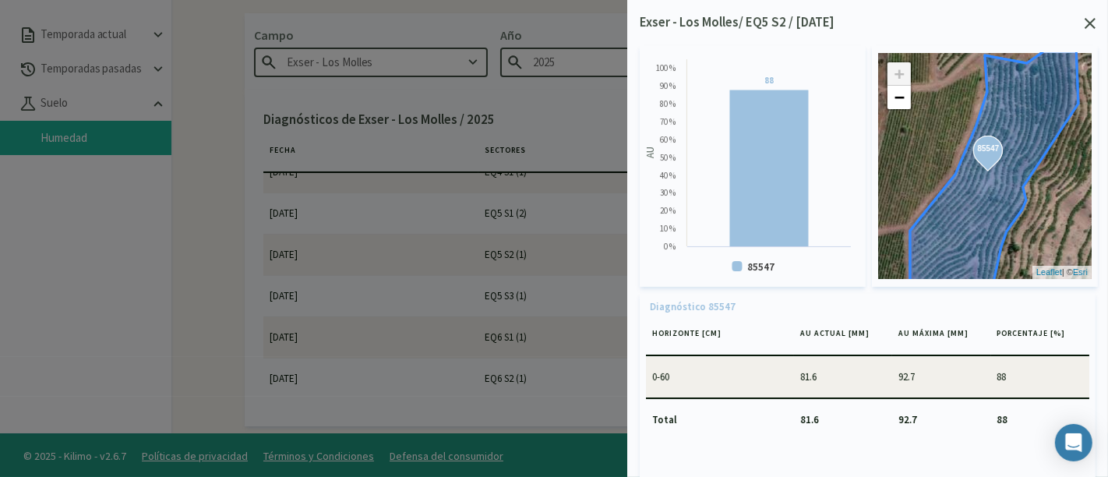
click at [1088, 22] on icon at bounding box center [1090, 23] width 11 height 11
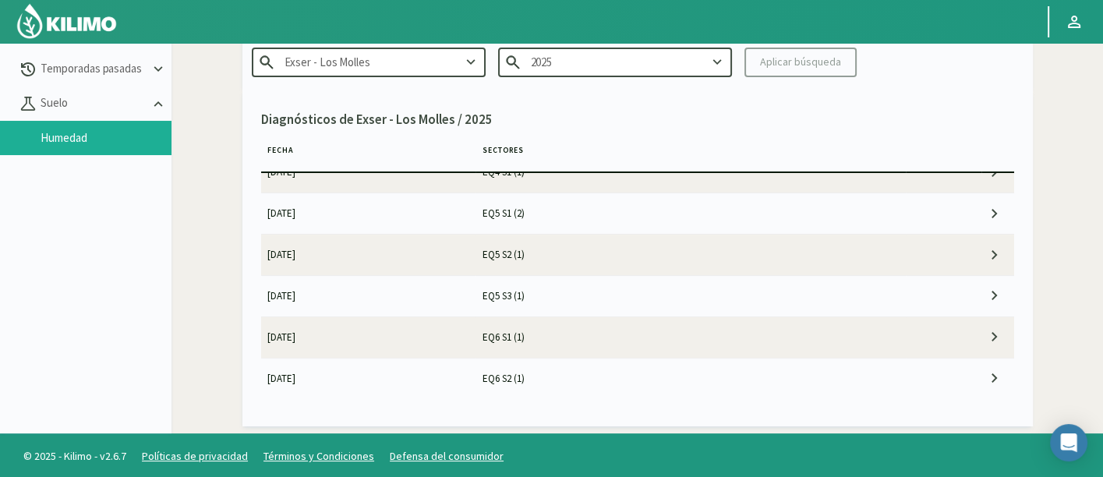
click at [519, 252] on td "EQ5 S2 (1)" at bounding box center [690, 255] width 430 height 41
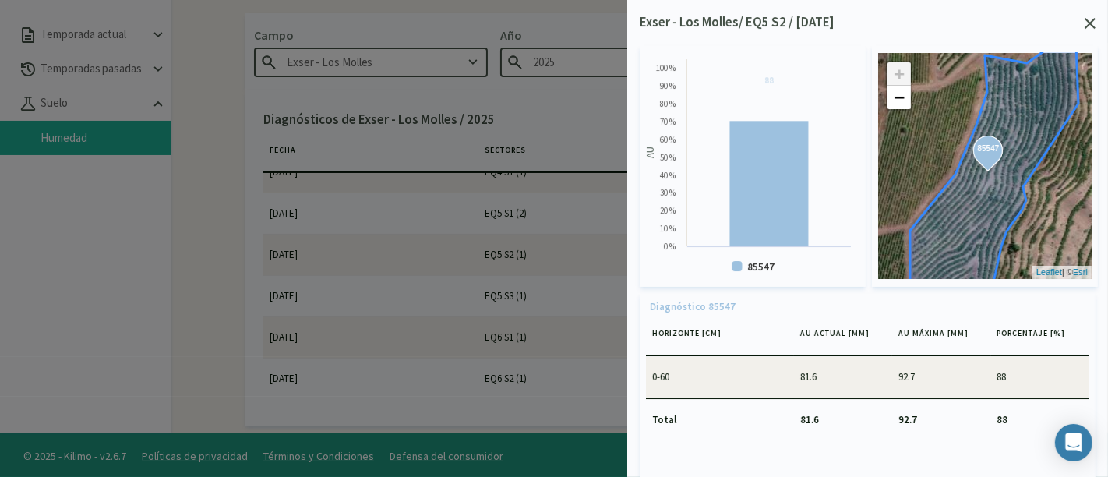
click at [1095, 22] on icon at bounding box center [1090, 23] width 11 height 11
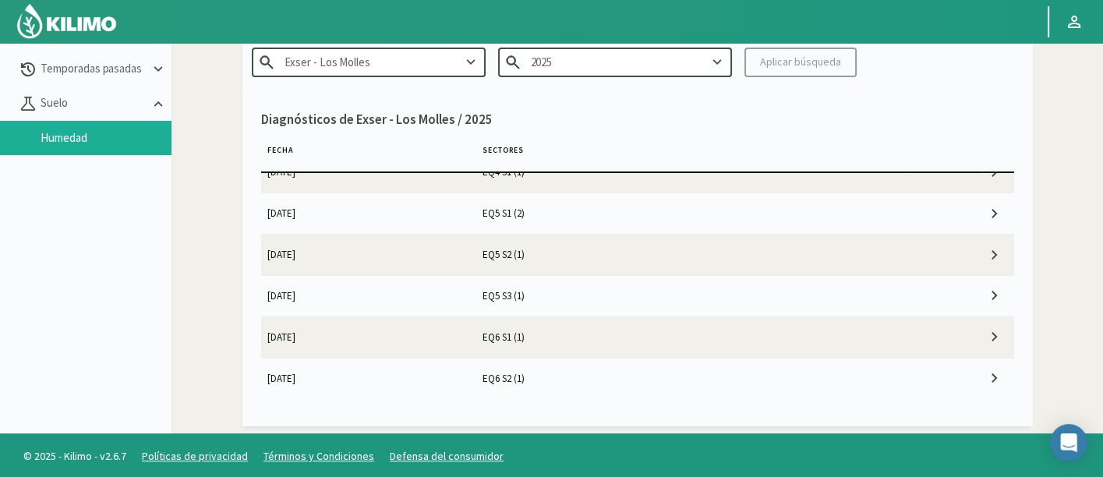
click at [446, 290] on td "[DATE]" at bounding box center [368, 295] width 215 height 41
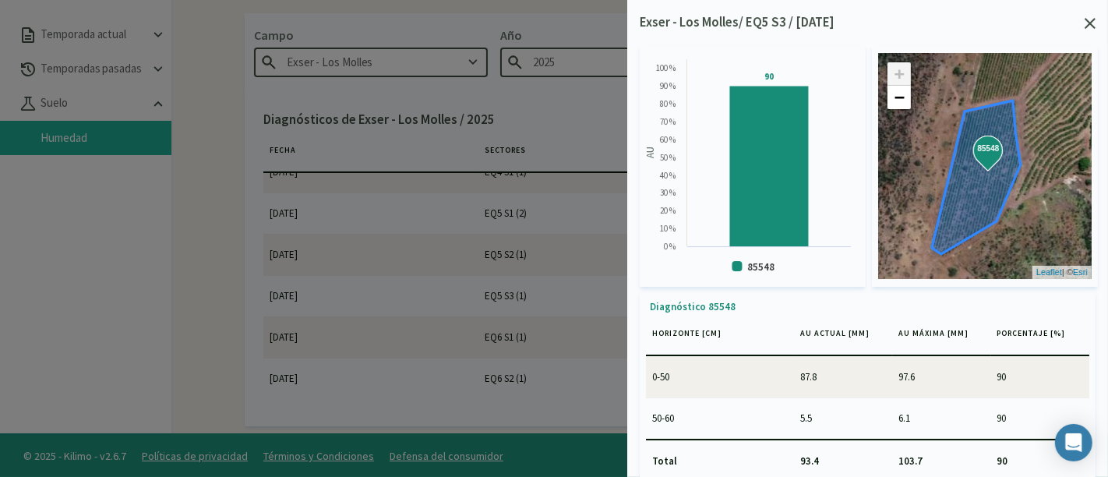
click at [1089, 27] on icon at bounding box center [1090, 23] width 11 height 11
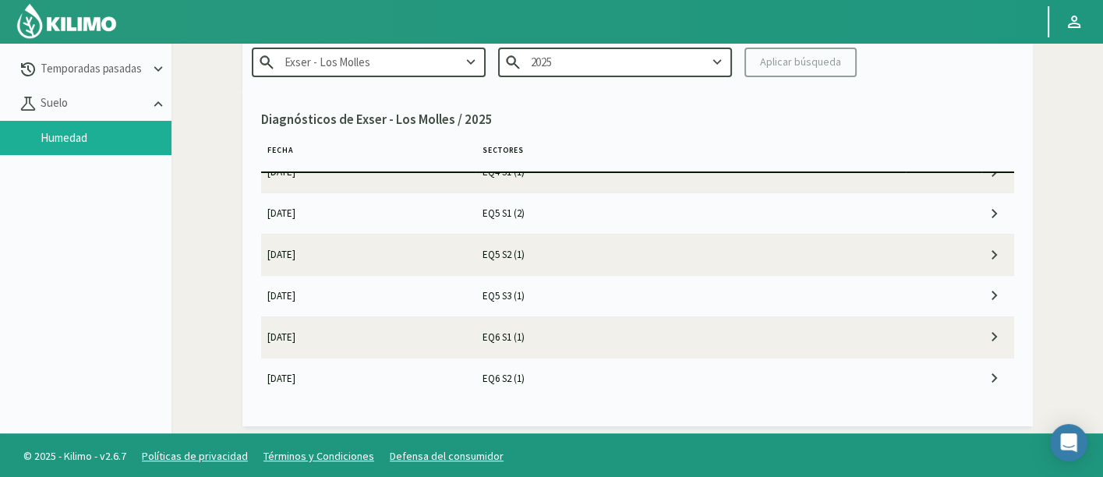
click at [552, 333] on td "EQ6 S1 (1)" at bounding box center [690, 336] width 430 height 41
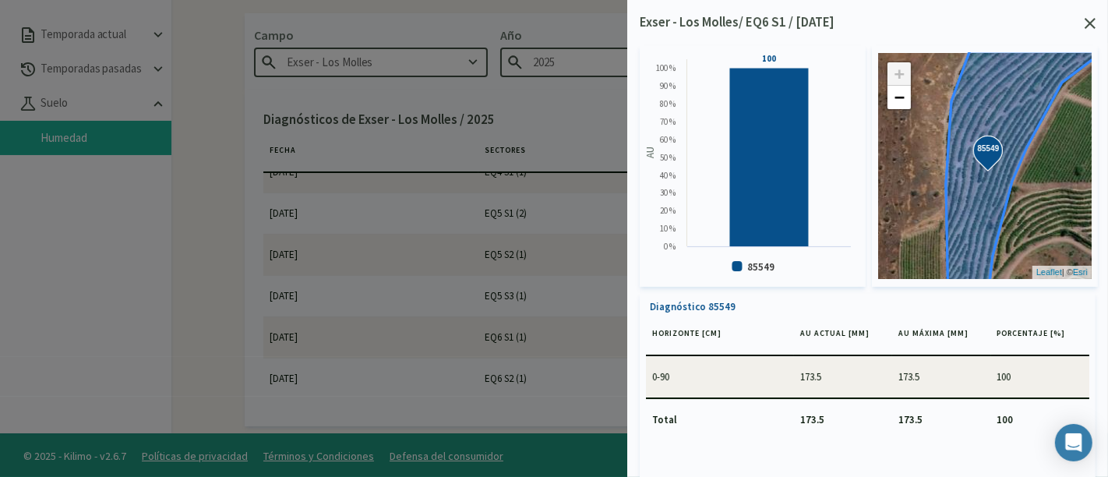
click at [1093, 30] on svg-icon at bounding box center [1090, 25] width 11 height 14
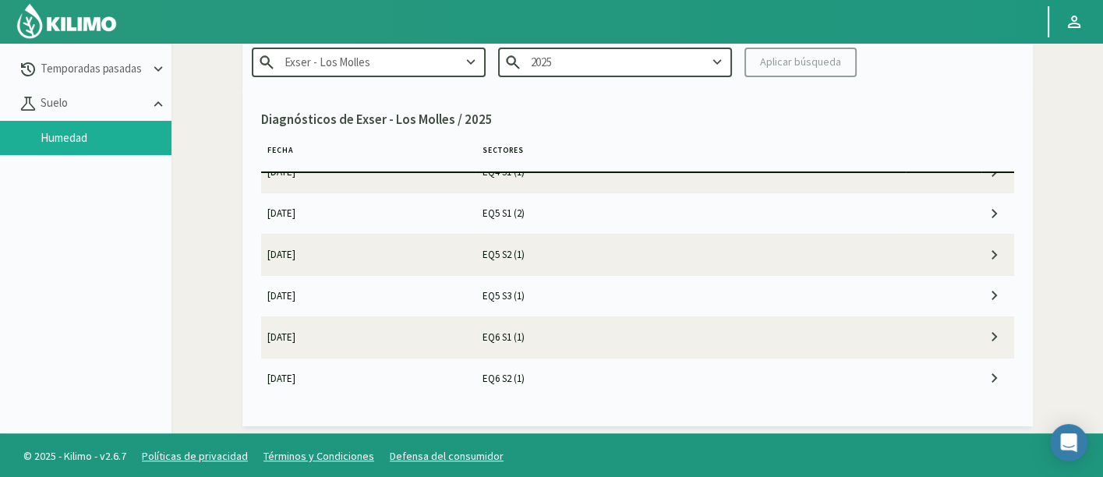
click at [619, 371] on td "EQ6 S2 (1)" at bounding box center [690, 378] width 430 height 41
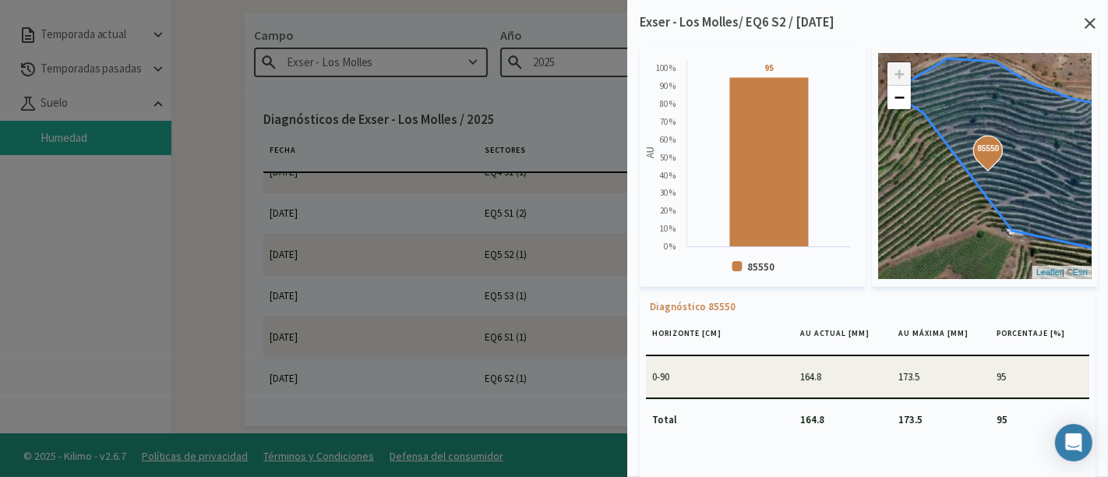
click at [1090, 23] on icon at bounding box center [1090, 23] width 11 height 11
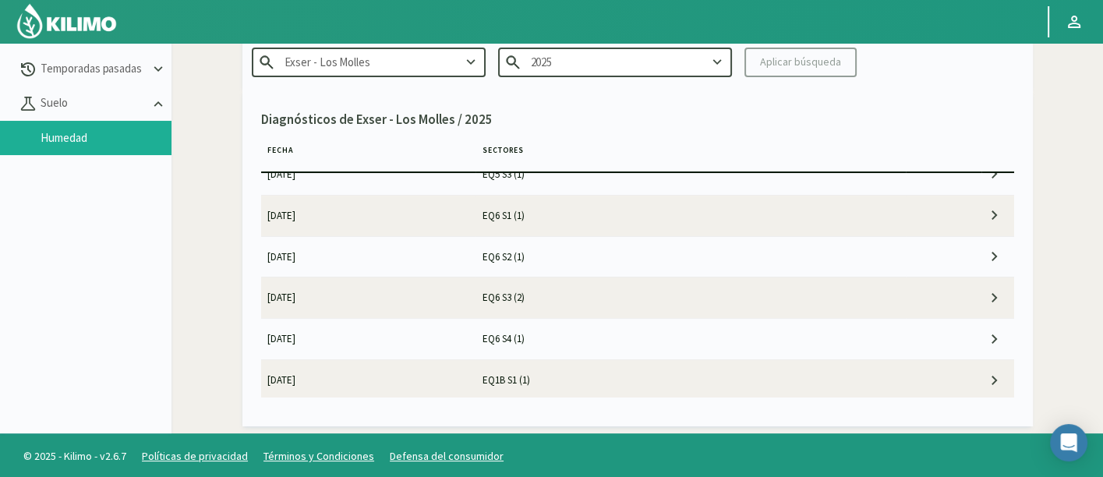
scroll to position [692, 0]
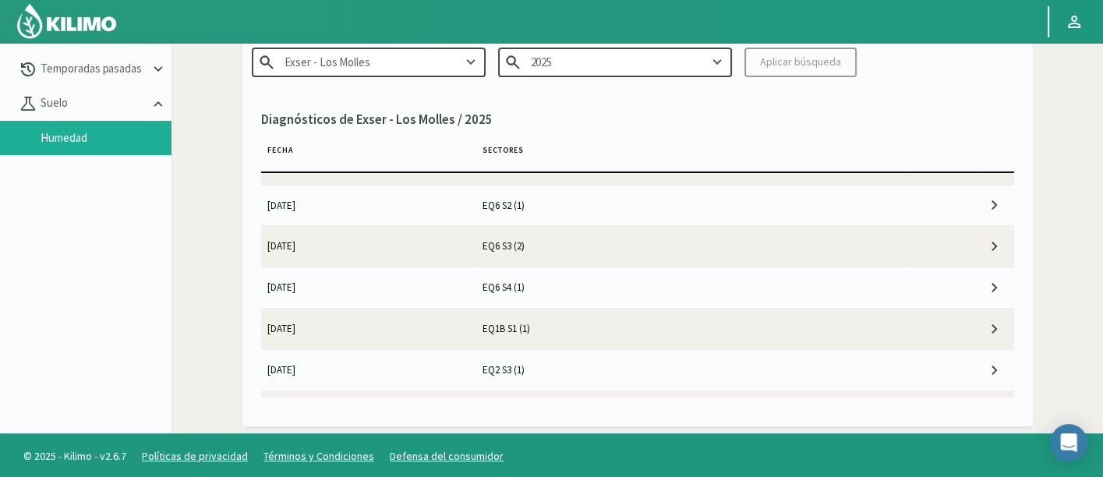
click at [578, 245] on td "EQ6 S3 (2)" at bounding box center [690, 246] width 430 height 41
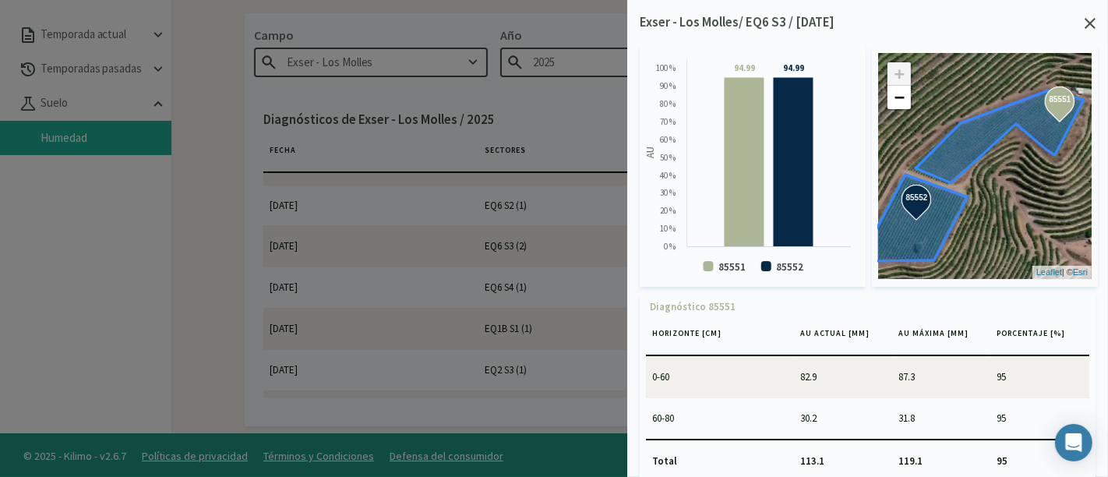
click at [1089, 30] on svg-icon at bounding box center [1090, 25] width 11 height 14
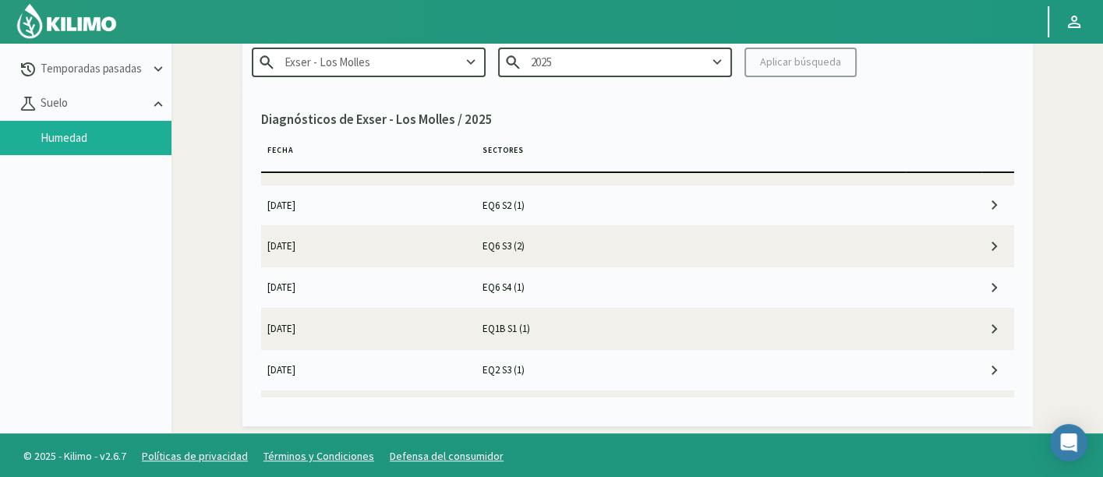
click at [690, 270] on td "EQ6 S4 (1)" at bounding box center [690, 287] width 430 height 41
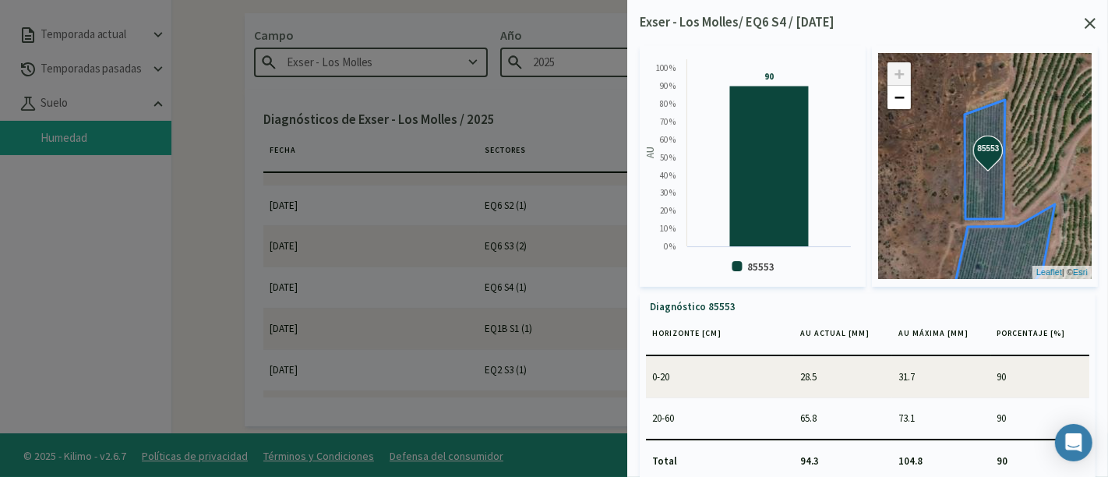
click at [1092, 22] on icon at bounding box center [1090, 23] width 11 height 11
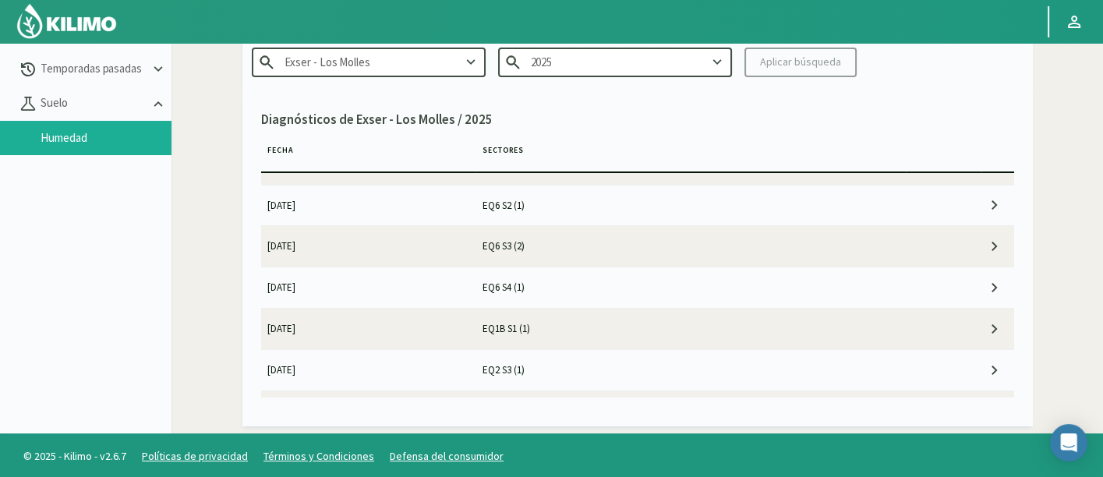
click at [596, 309] on td "EQ1B S1 (1)" at bounding box center [690, 329] width 430 height 41
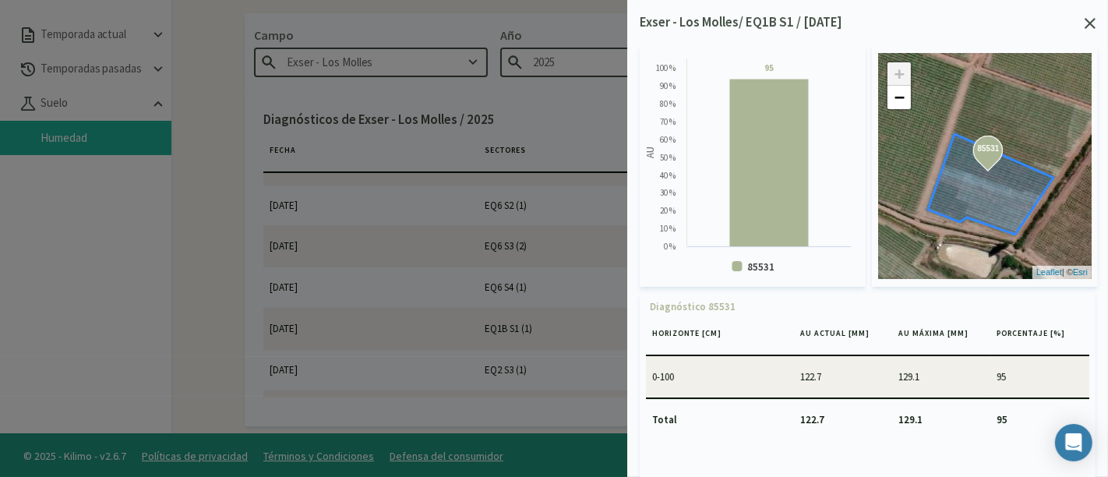
click at [1094, 27] on icon at bounding box center [1090, 23] width 11 height 11
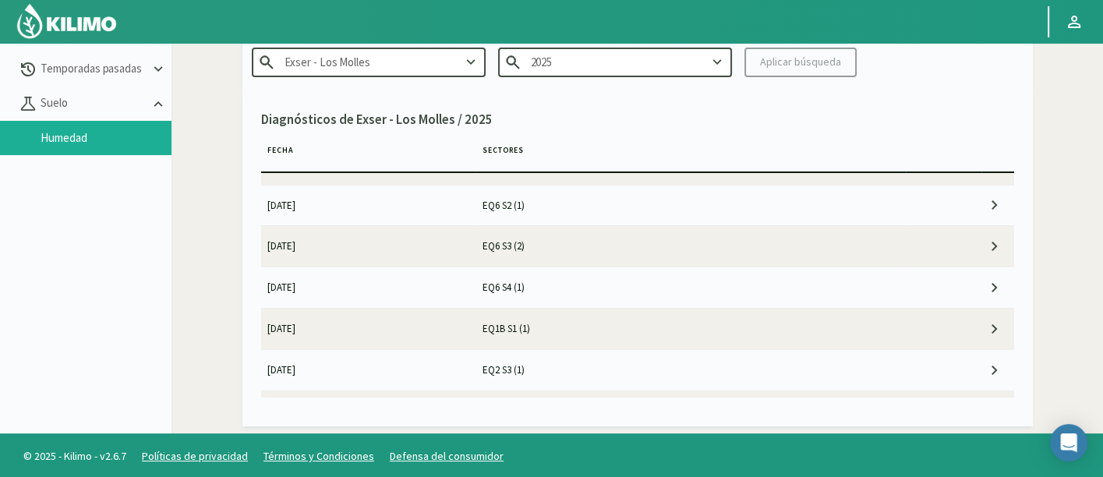
click at [627, 364] on td "EQ2 S3 (1)" at bounding box center [690, 370] width 430 height 41
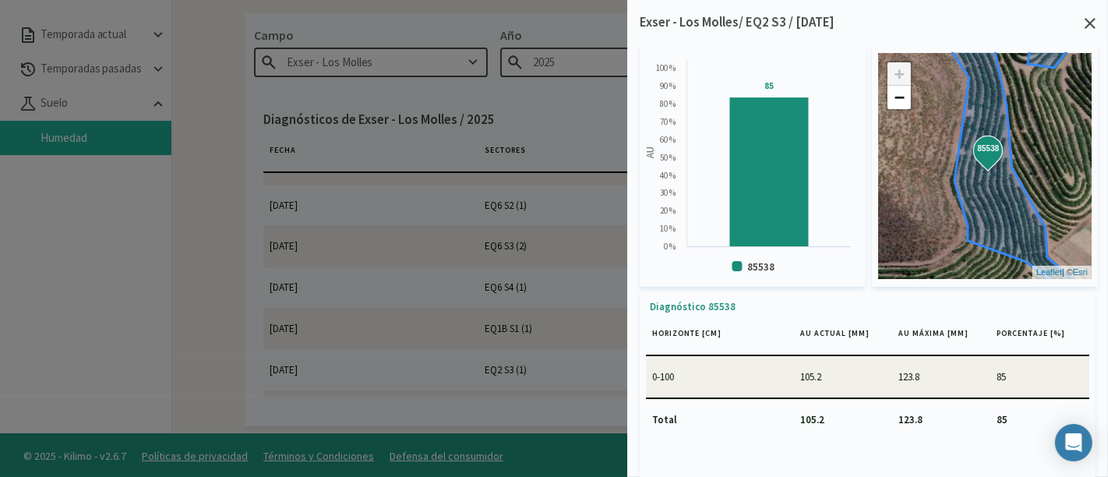
click at [1092, 23] on icon at bounding box center [1090, 23] width 11 height 11
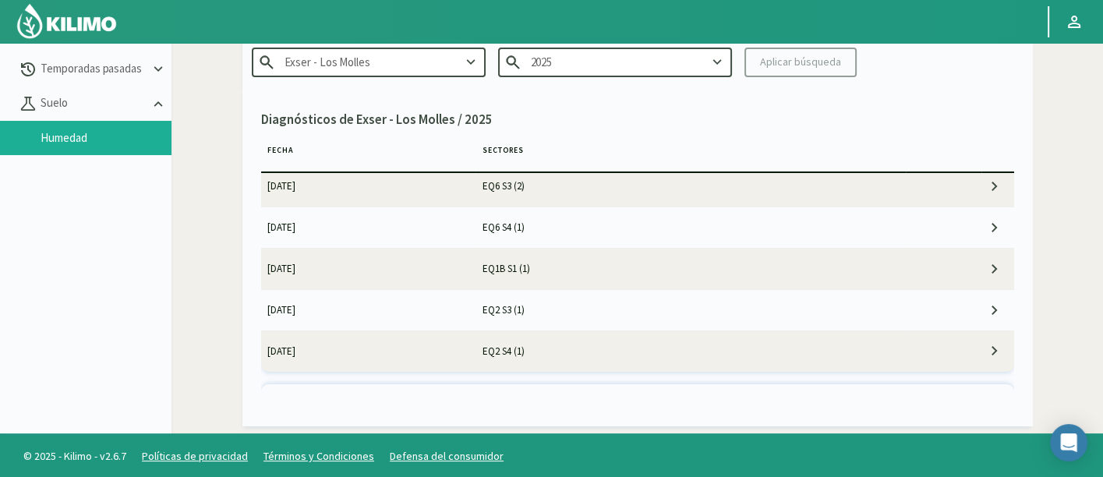
scroll to position [779, 0]
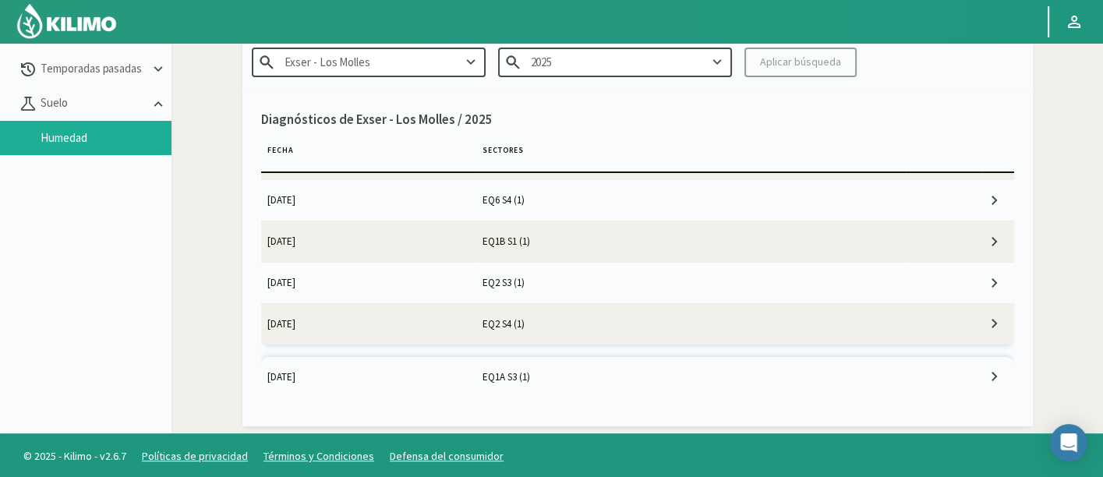
click at [594, 326] on td "EQ2 S4 (1)" at bounding box center [690, 323] width 430 height 41
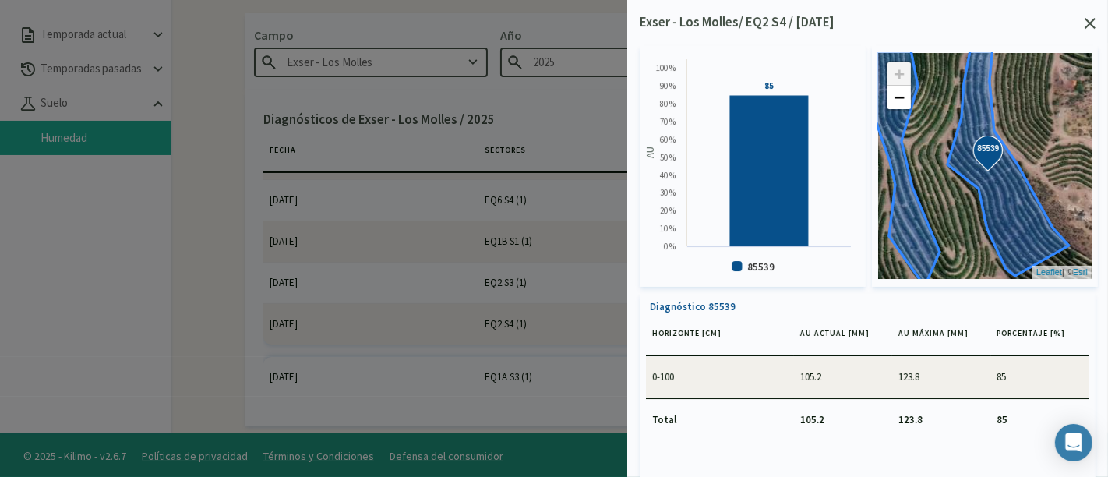
click at [1087, 18] on icon at bounding box center [1090, 23] width 11 height 11
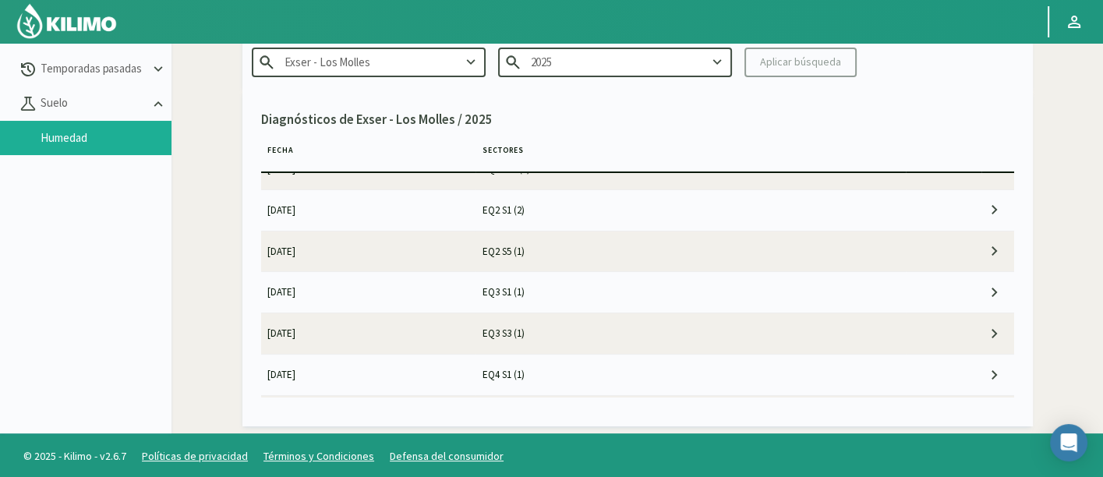
scroll to position [1298, 0]
